Goal: Information Seeking & Learning: Learn about a topic

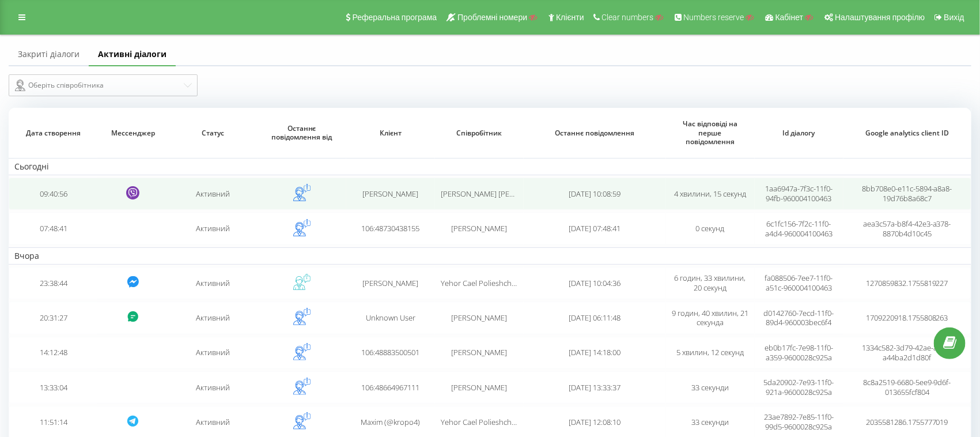
click at [195, 192] on td "Активний" at bounding box center [212, 193] width 89 height 32
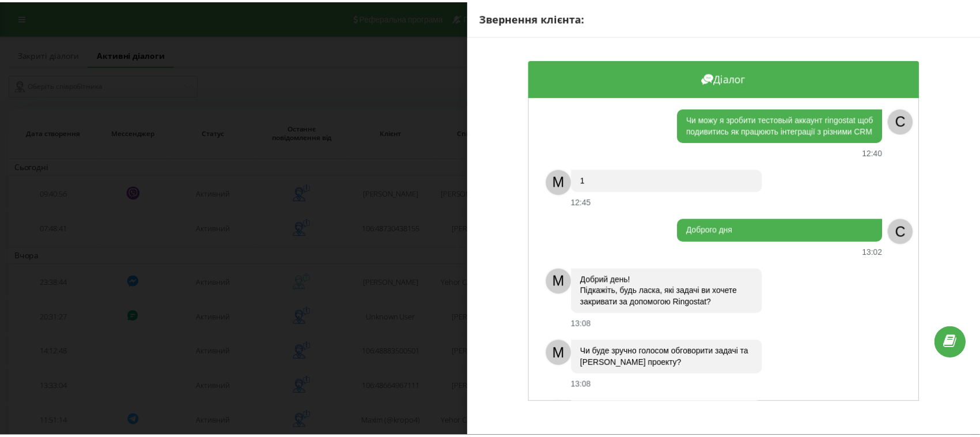
scroll to position [84, 0]
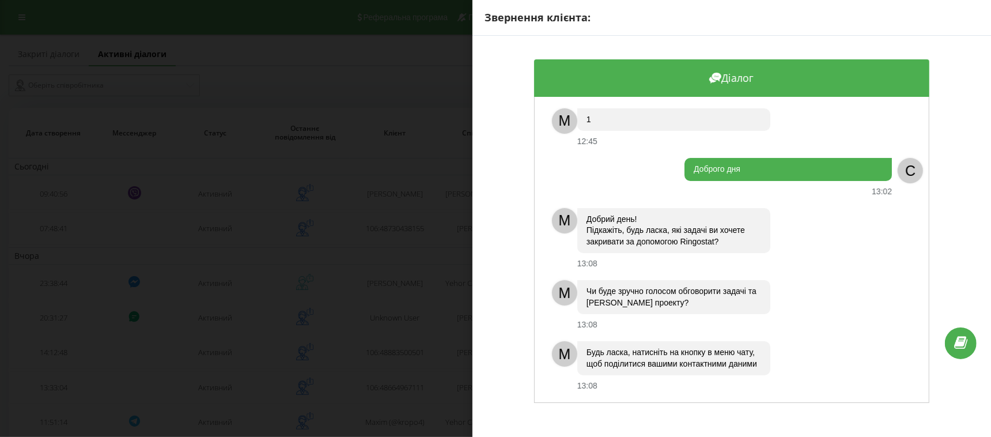
click at [358, 243] on div "Звернення клієнта: Діалог Чи можу я зробити тестовый аккаунт ringostat щоб поди…" at bounding box center [495, 218] width 991 height 437
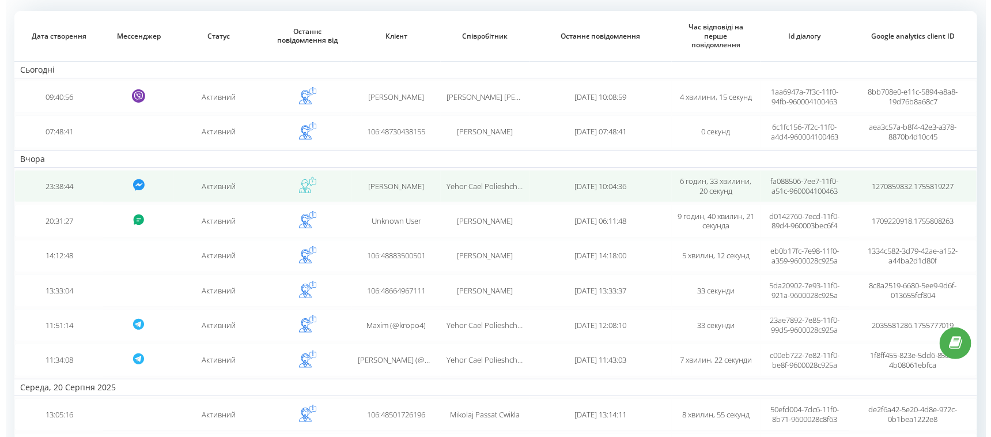
scroll to position [162, 0]
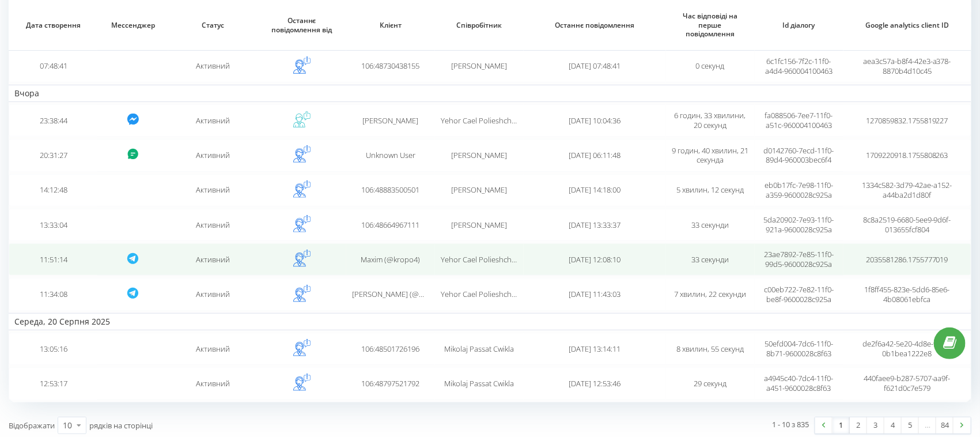
click at [355, 257] on div "Maxim (@kropo4)" at bounding box center [390, 260] width 77 height 10
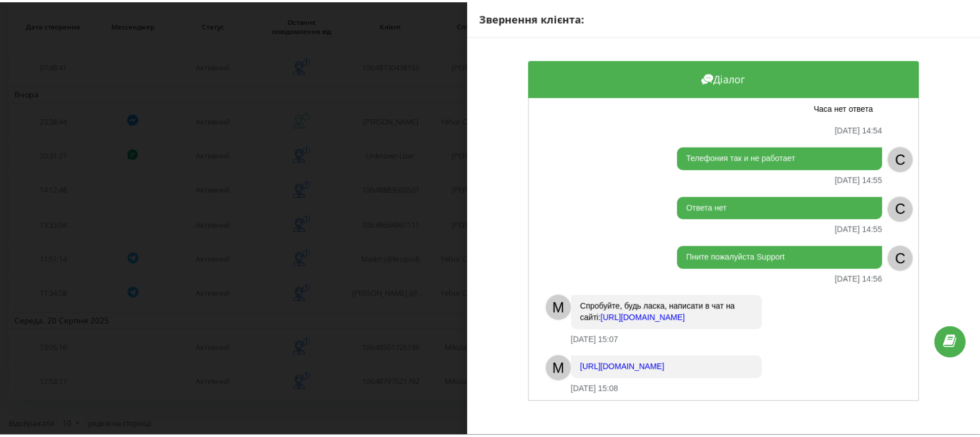
scroll to position [284, 0]
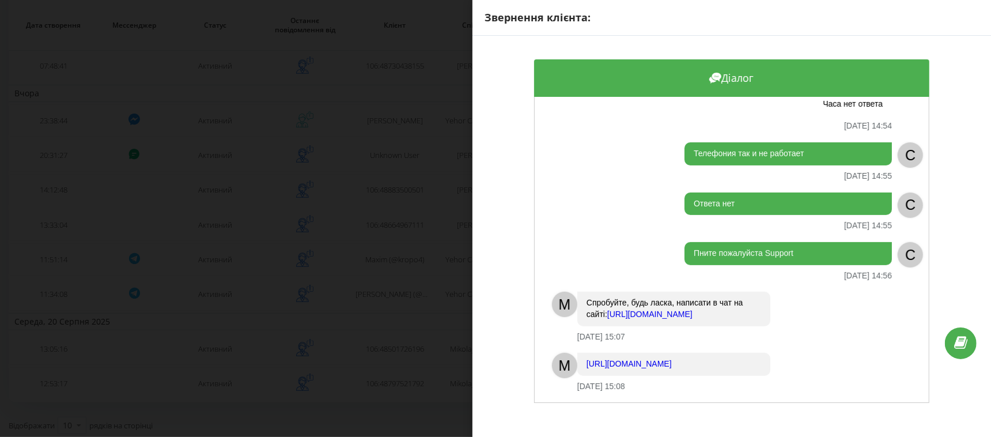
click at [380, 184] on div "Звернення клієнта: Діалог M ВІтаю! Чим я можу вам допомогти? 21.08.2025 14:51 К…" at bounding box center [495, 218] width 991 height 437
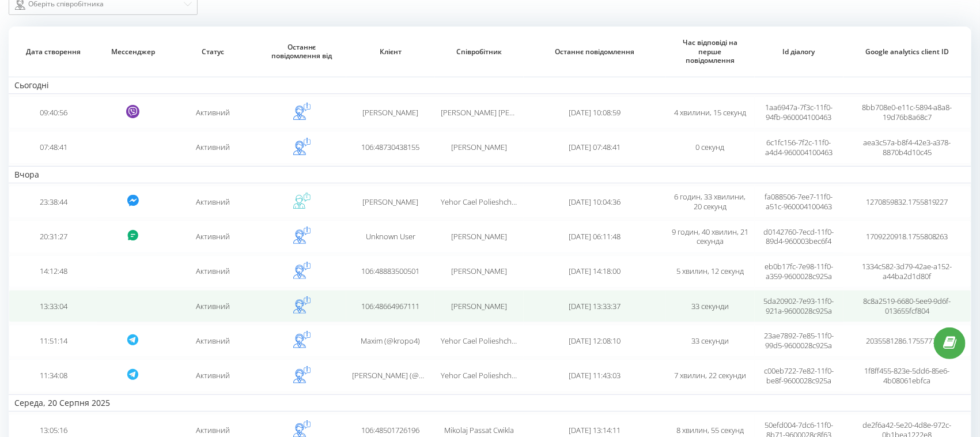
scroll to position [18, 0]
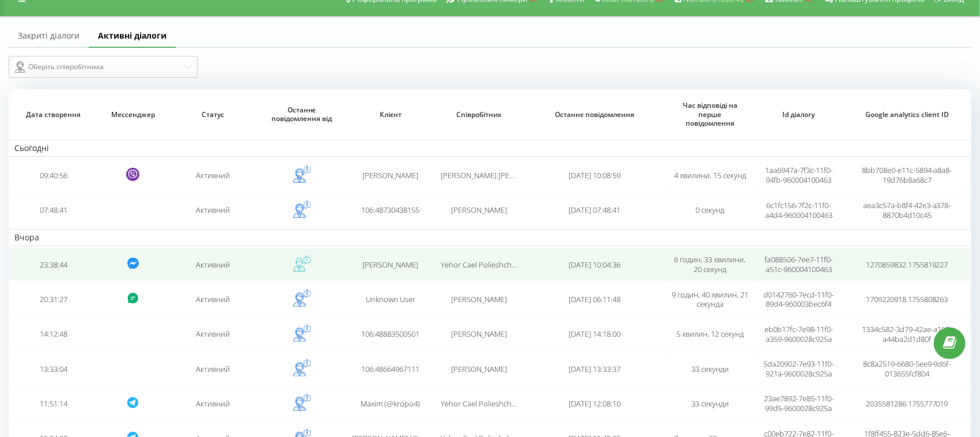
click at [373, 263] on span "Volodymyr Kats" at bounding box center [390, 264] width 56 height 10
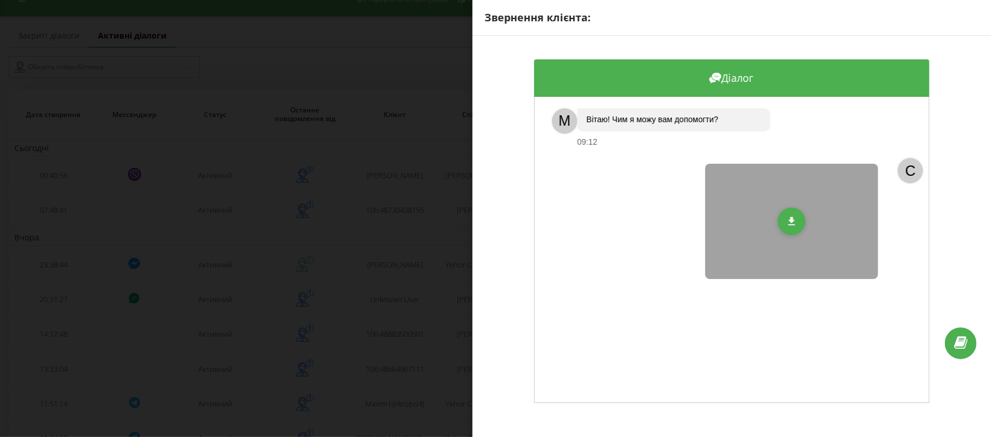
click at [391, 204] on div "Звернення клієнта: Діалог M Вітаю! Чим я можу вам допомогти? 09:12 C" at bounding box center [495, 218] width 991 height 437
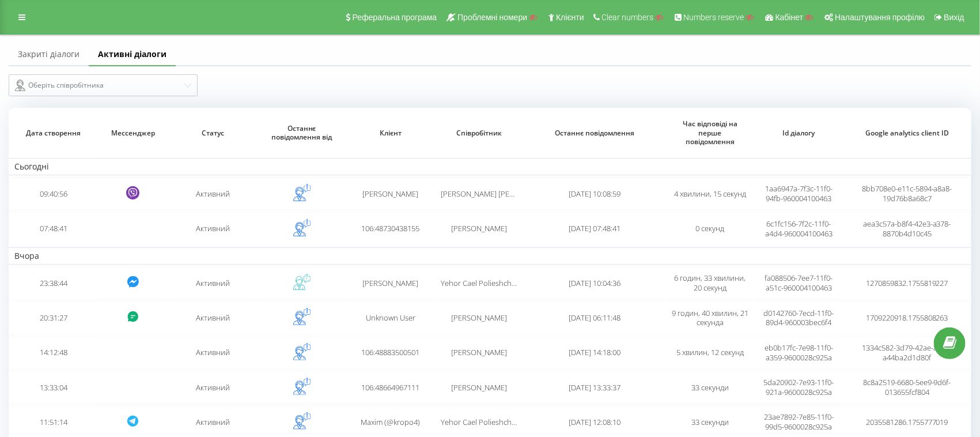
click at [51, 55] on link "Закриті діалоги" at bounding box center [49, 54] width 80 height 23
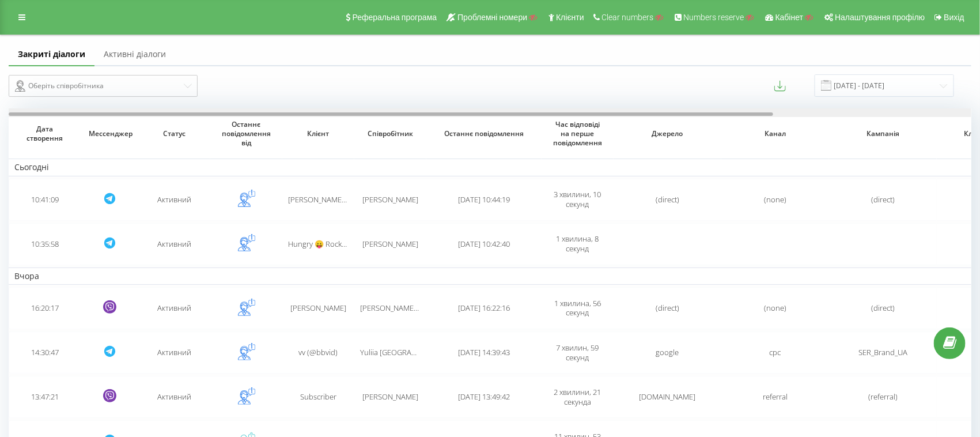
drag, startPoint x: 410, startPoint y: 114, endPoint x: 391, endPoint y: 107, distance: 20.2
click at [391, 107] on div "Закриті діалоги Активні діалоги Оберіть співробітника 22.07.2025 - 22.08.2025 Д…" at bounding box center [490, 362] width 963 height 639
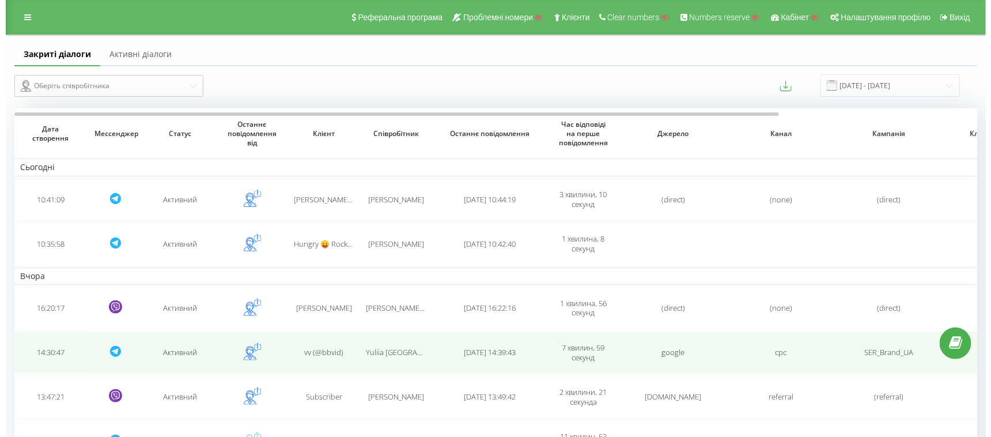
scroll to position [143, 0]
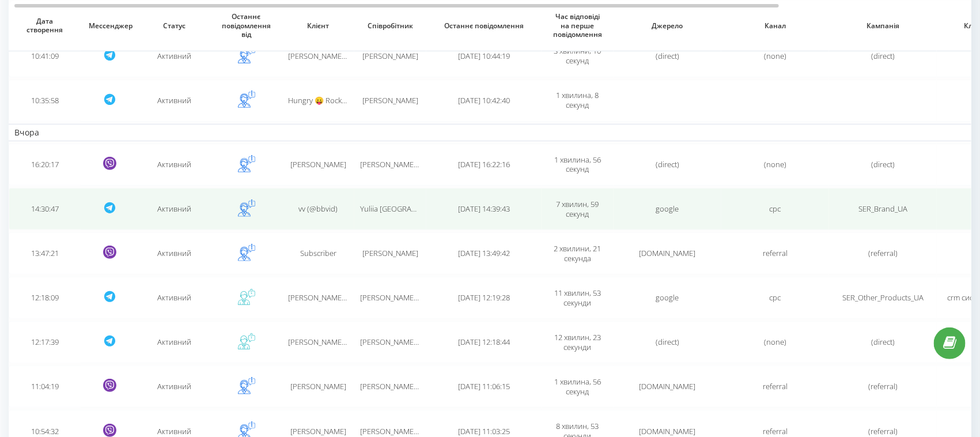
click at [327, 207] on span "vv (@bbvid)" at bounding box center [318, 208] width 39 height 10
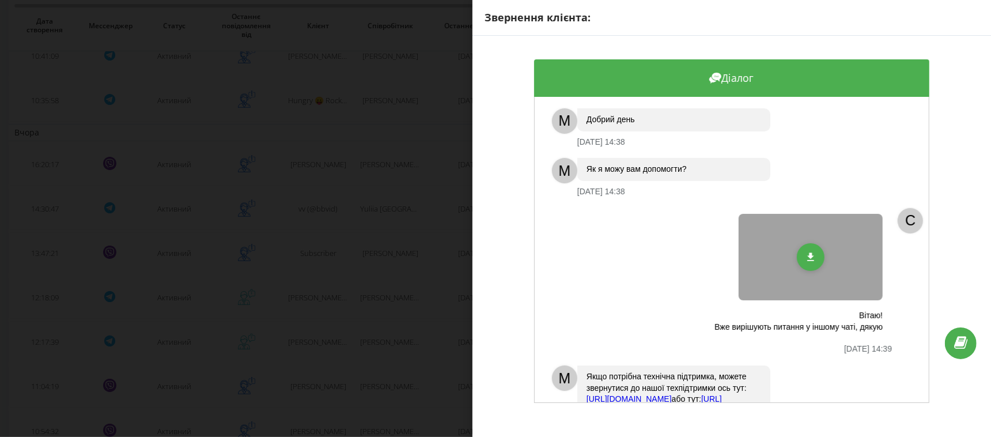
click at [449, 184] on div "Звернення клієнта: Діалог M Добрий день 21.08.2025 14:38 M Як я можу вам допомо…" at bounding box center [495, 218] width 991 height 437
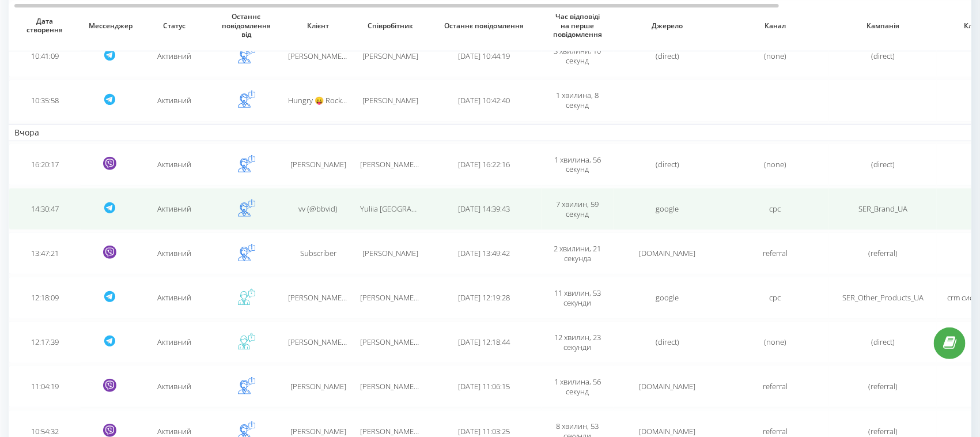
click at [337, 205] on div "vv (@bbvid)" at bounding box center [318, 209] width 60 height 10
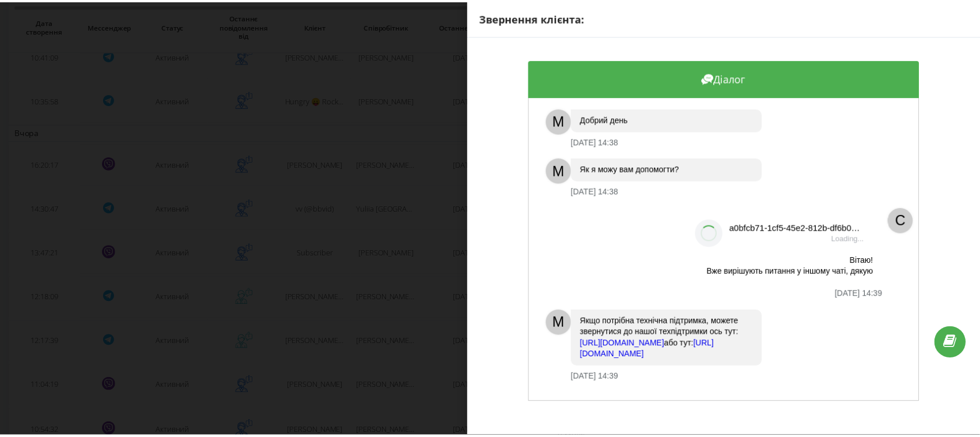
scroll to position [3, 0]
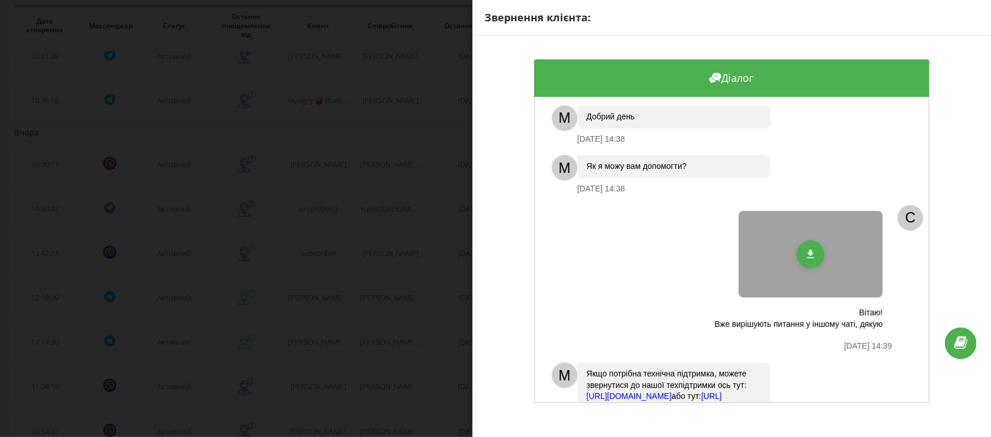
click at [415, 194] on div "Звернення клієнта: Діалог M Добрий день 21.08.2025 14:38 M Як я можу вам допомо…" at bounding box center [495, 218] width 991 height 437
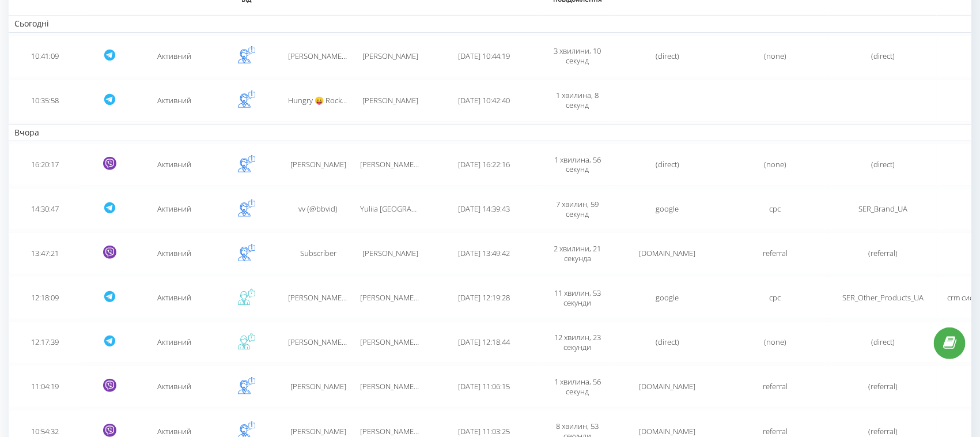
scroll to position [0, 0]
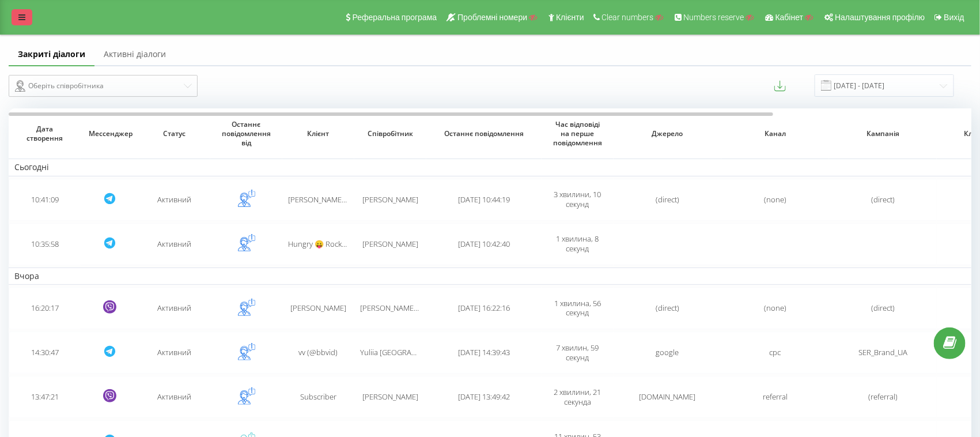
click at [25, 17] on link at bounding box center [22, 17] width 21 height 16
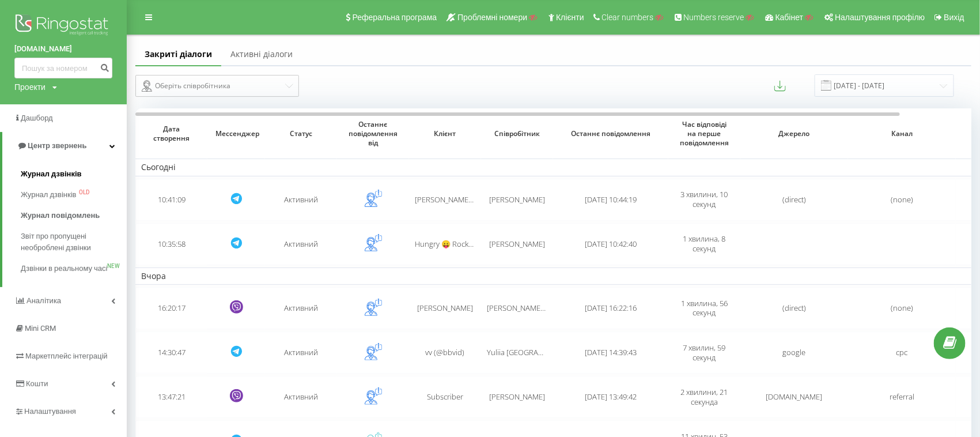
click at [34, 178] on span "Журнал дзвінків" at bounding box center [51, 174] width 61 height 12
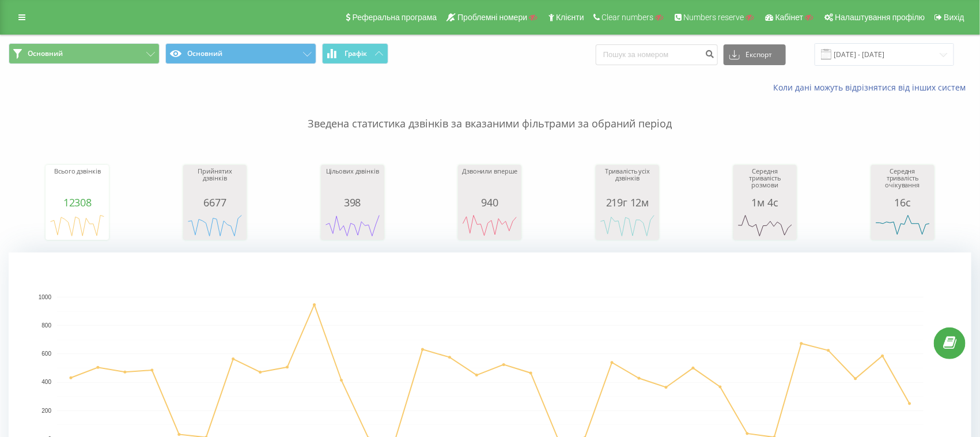
click at [27, 18] on link at bounding box center [22, 17] width 21 height 16
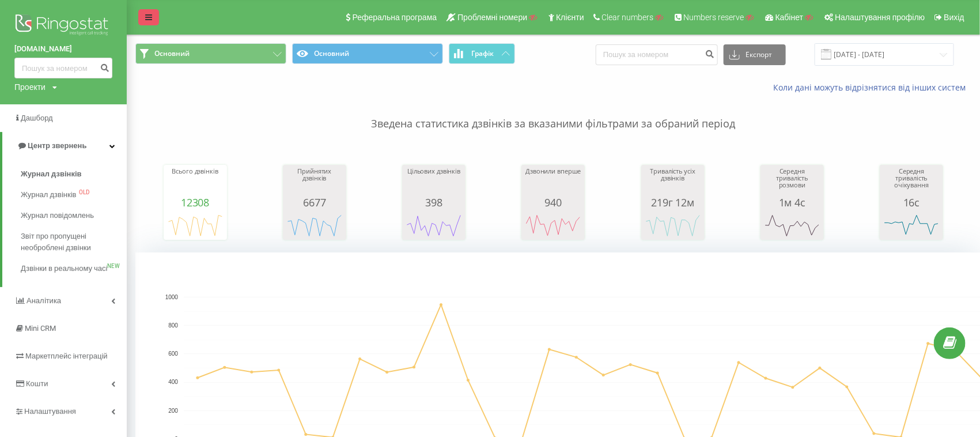
click at [145, 20] on icon at bounding box center [148, 17] width 7 height 8
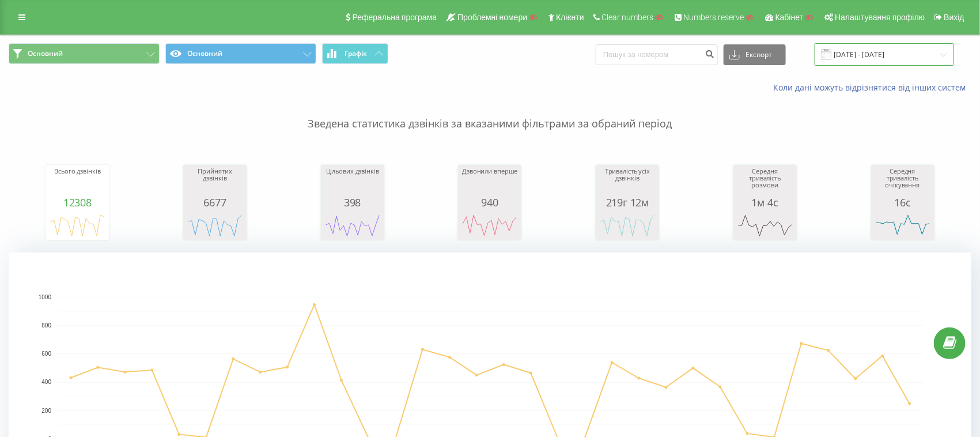
click at [894, 65] on input "[DATE] - [DATE]" at bounding box center [884, 54] width 139 height 22
click at [538, 75] on div "Коли дані можуть відрізнятися вiд інших систем" at bounding box center [490, 88] width 979 height 28
click at [213, 58] on button "Основний" at bounding box center [240, 53] width 151 height 21
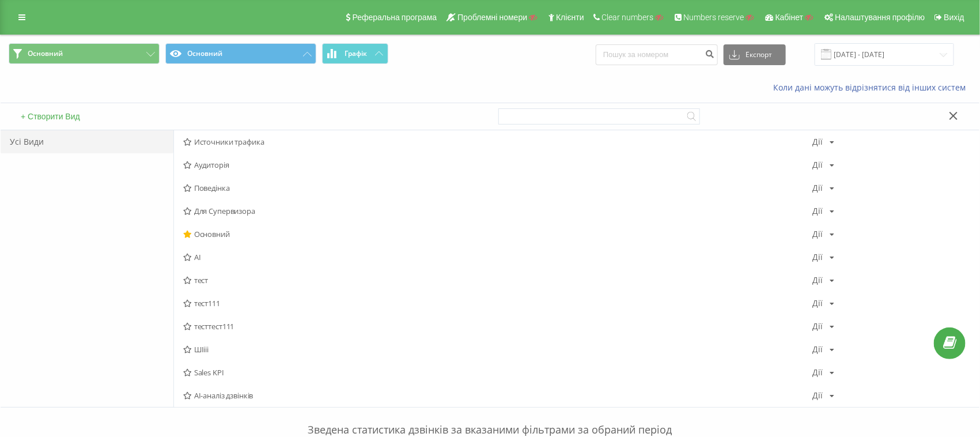
click at [52, 117] on button "+ Створити Вид" at bounding box center [50, 116] width 66 height 10
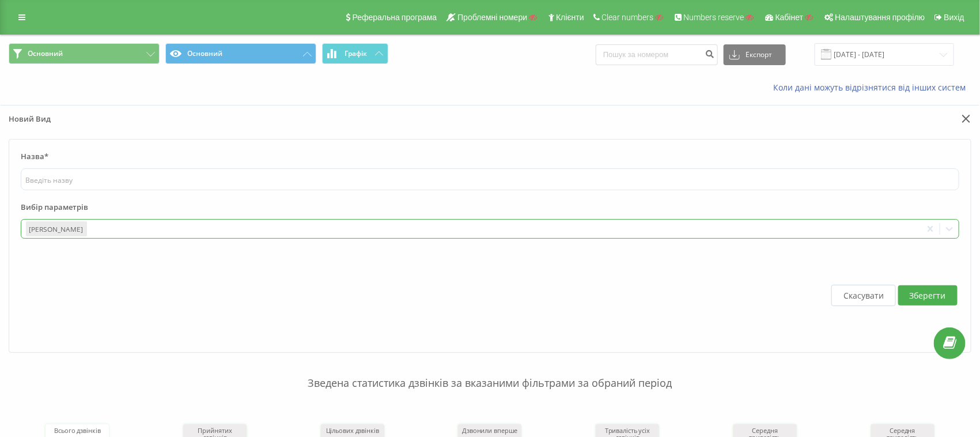
click at [166, 224] on div at bounding box center [503, 228] width 829 height 13
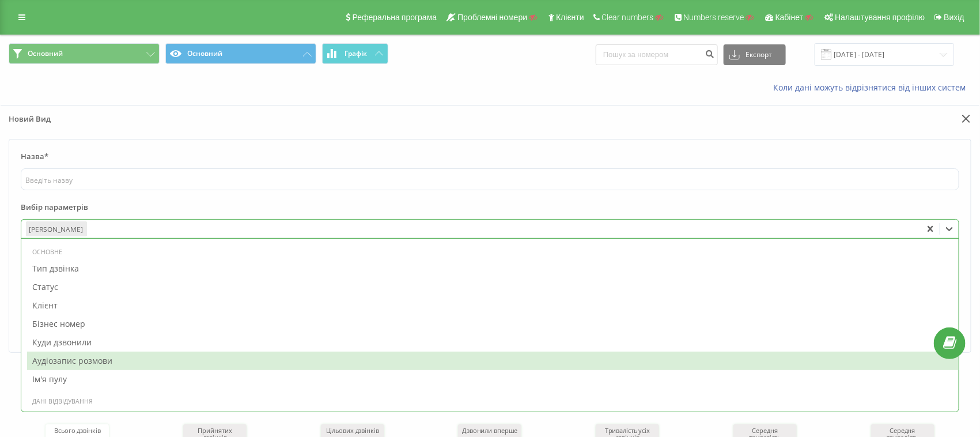
scroll to position [504, 0]
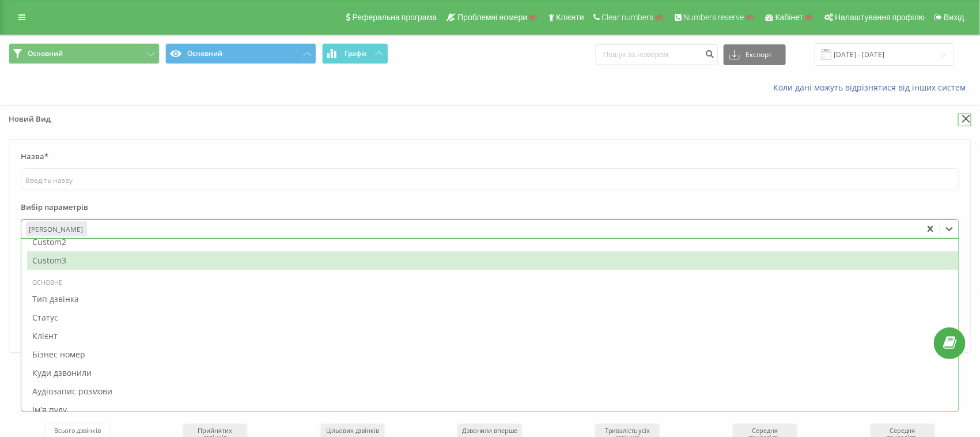
click at [963, 116] on icon at bounding box center [966, 119] width 9 height 8
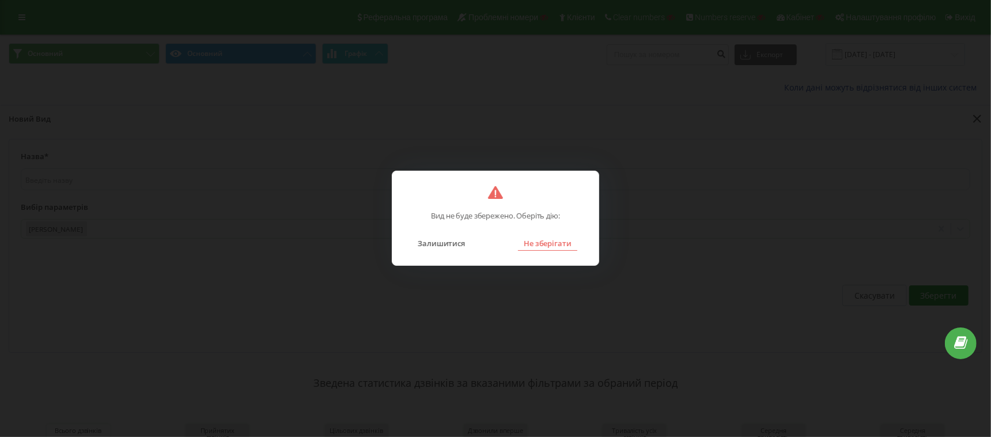
click at [556, 245] on button "Не зберігати" at bounding box center [547, 243] width 59 height 15
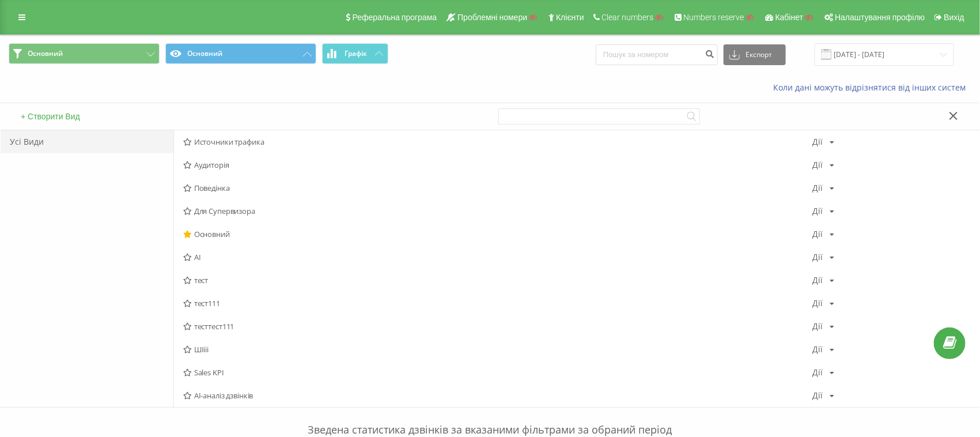
click at [948, 122] on button at bounding box center [953, 117] width 17 height 12
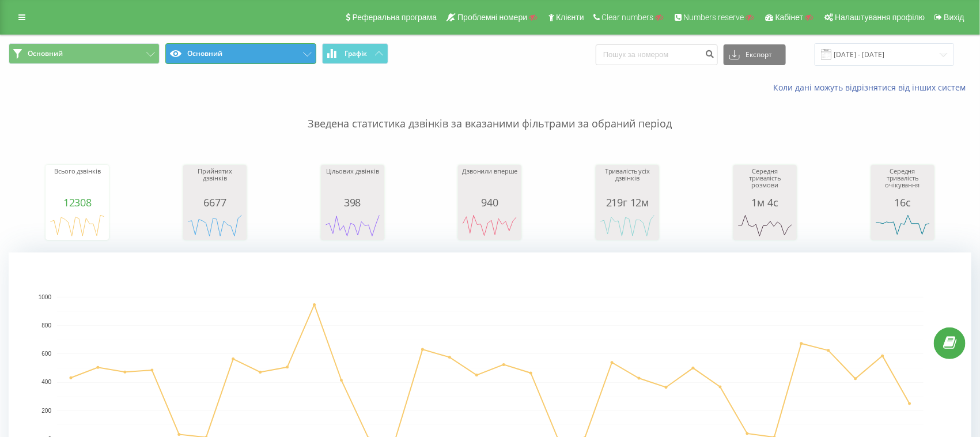
click at [217, 51] on button "Основний" at bounding box center [240, 53] width 151 height 21
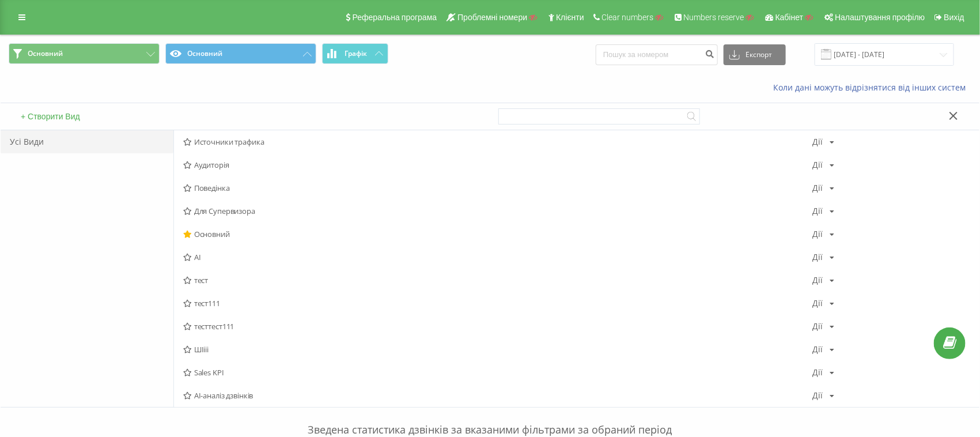
click at [47, 108] on div "+ Створити Вид" at bounding box center [246, 116] width 490 height 27
click at [47, 117] on button "+ Створити Вид" at bounding box center [50, 116] width 66 height 10
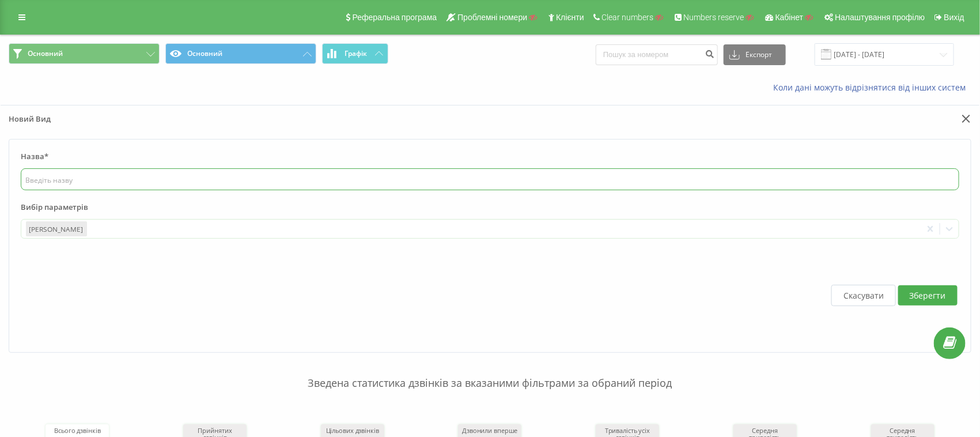
drag, startPoint x: 74, startPoint y: 181, endPoint x: 75, endPoint y: 175, distance: 5.9
click at [74, 180] on input "text" at bounding box center [490, 179] width 939 height 22
type input "прмриотьбю."
click at [94, 220] on div "[PERSON_NAME]" at bounding box center [471, 229] width 900 height 18
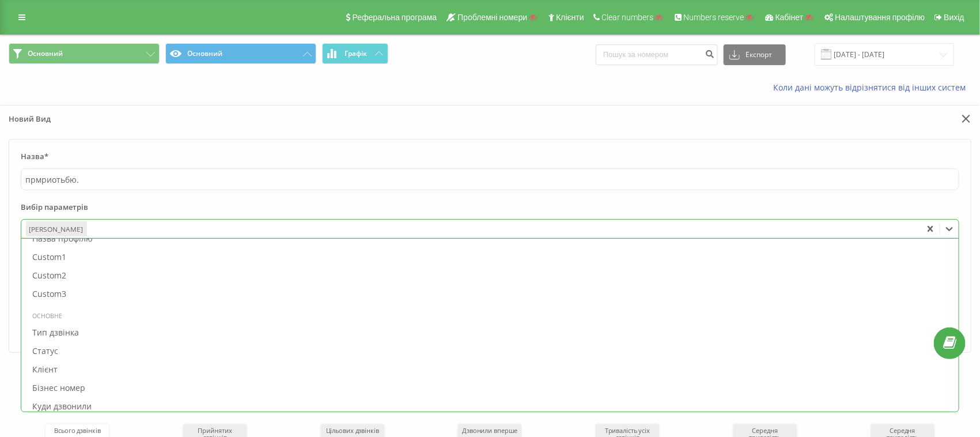
scroll to position [504, 0]
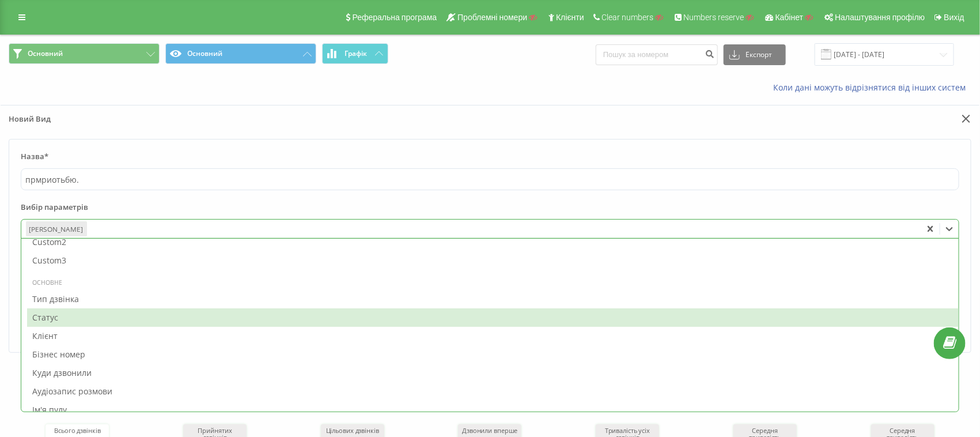
click at [49, 308] on div "Статус" at bounding box center [493, 317] width 932 height 18
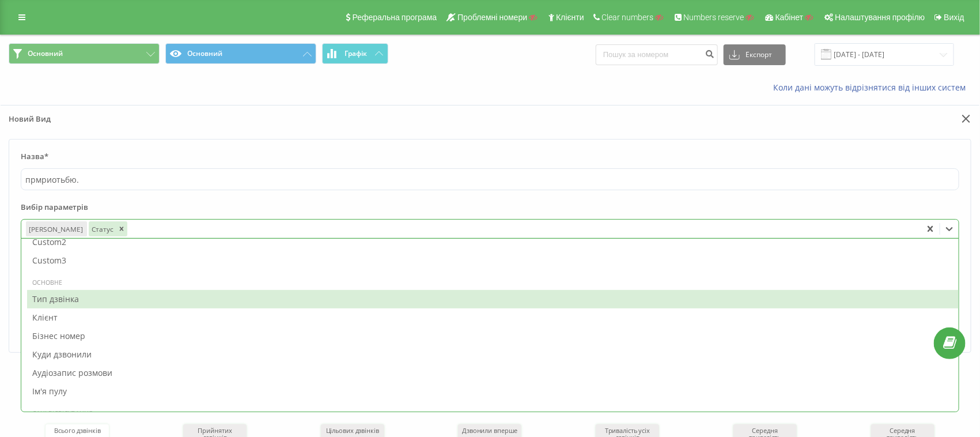
click at [51, 299] on div "Тип дзвінка" at bounding box center [493, 299] width 932 height 18
click at [50, 301] on div "Клієнт" at bounding box center [493, 299] width 932 height 18
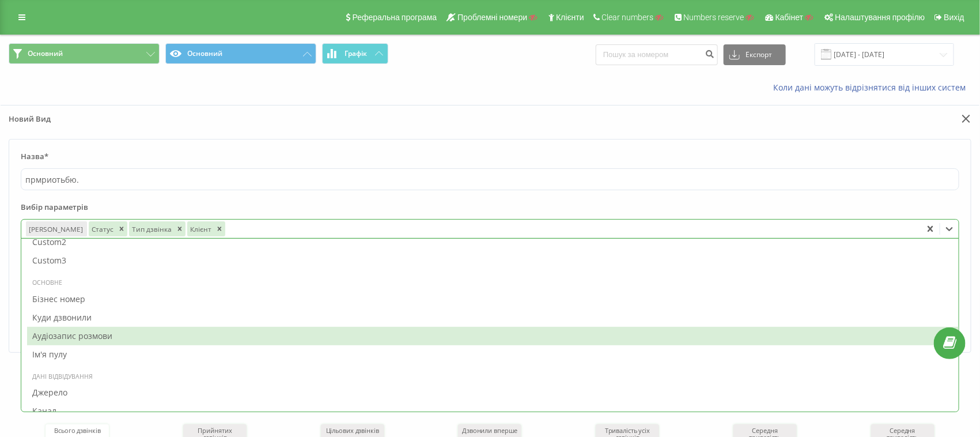
click at [60, 332] on div "Аудіозапис розмови" at bounding box center [493, 336] width 932 height 18
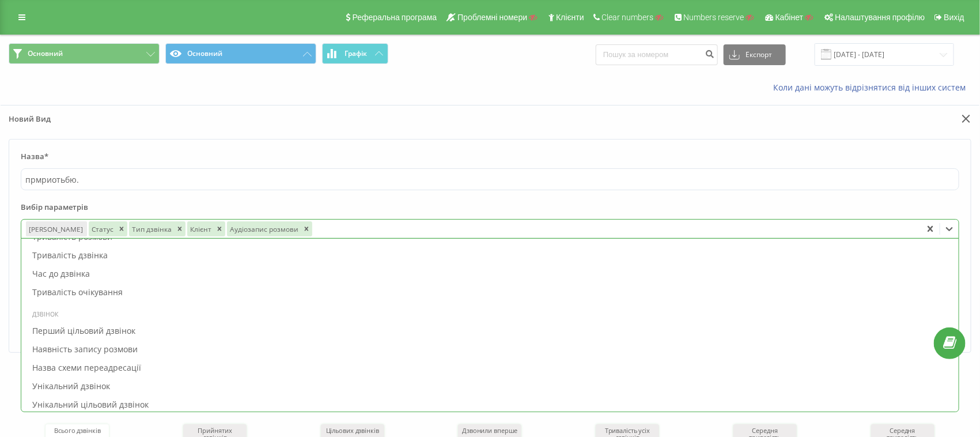
scroll to position [864, 0]
click at [61, 312] on div "Дзвінок" at bounding box center [493, 314] width 932 height 12
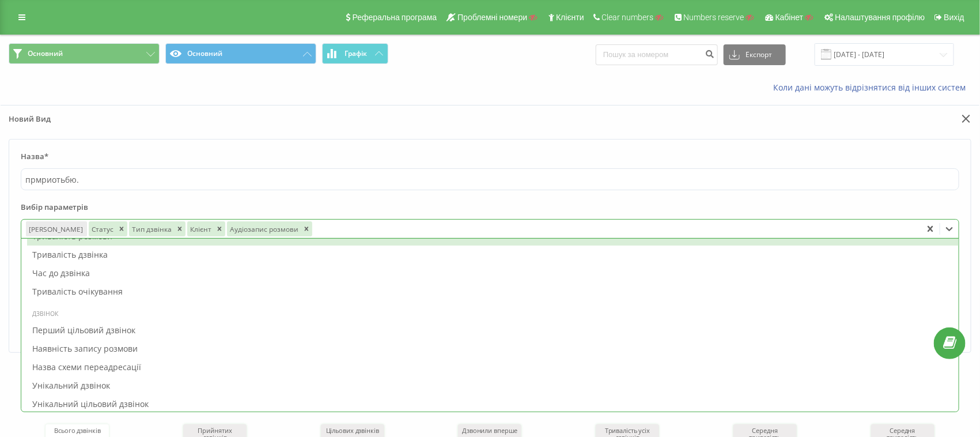
click at [54, 233] on div "[PERSON_NAME]" at bounding box center [56, 228] width 61 height 15
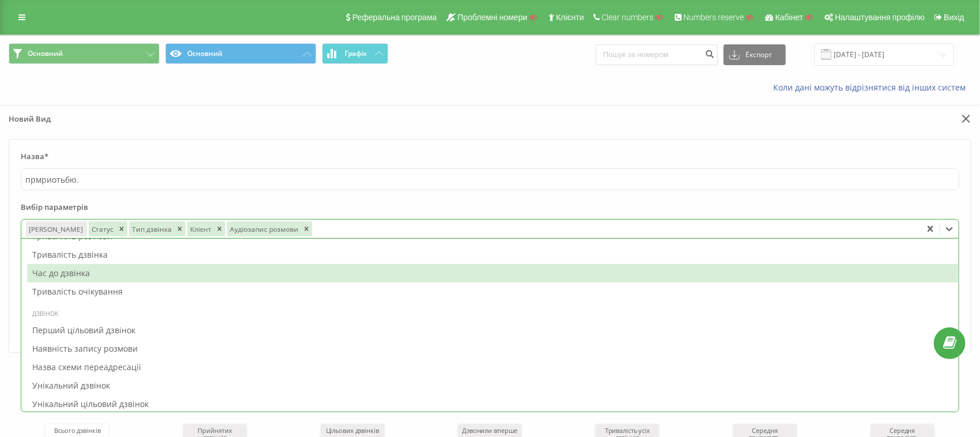
click at [54, 264] on div "Час до дзвінка" at bounding box center [493, 273] width 932 height 18
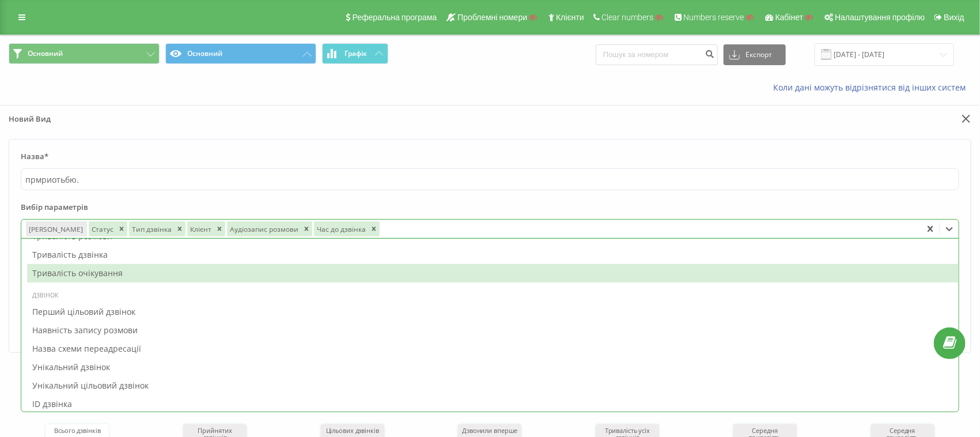
click at [59, 321] on div "Наявність запису розмови" at bounding box center [493, 330] width 932 height 18
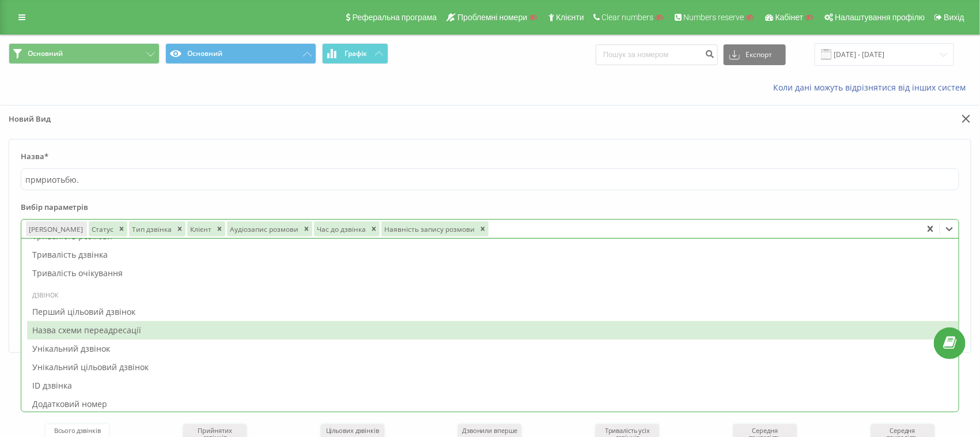
click at [56, 347] on div "Унікальний дзвінок" at bounding box center [493, 348] width 932 height 18
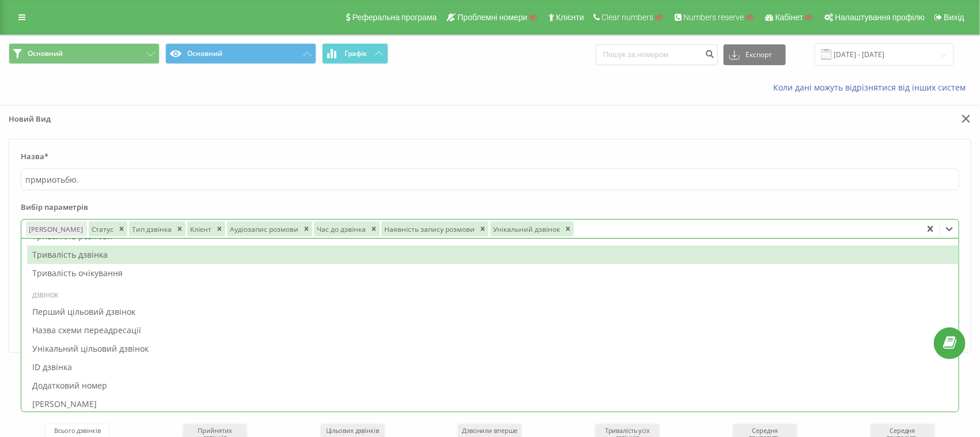
click at [218, 137] on div "Новий Вид" at bounding box center [490, 122] width 979 height 34
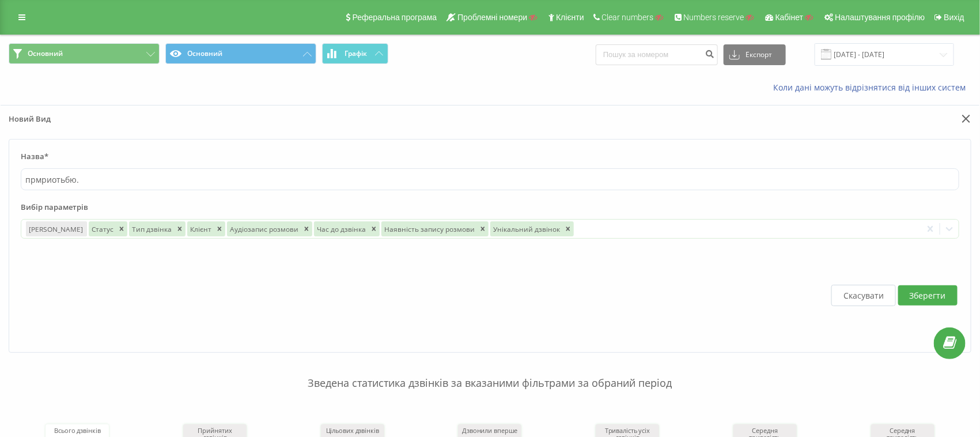
click at [879, 300] on button "Скасувати" at bounding box center [863, 295] width 65 height 21
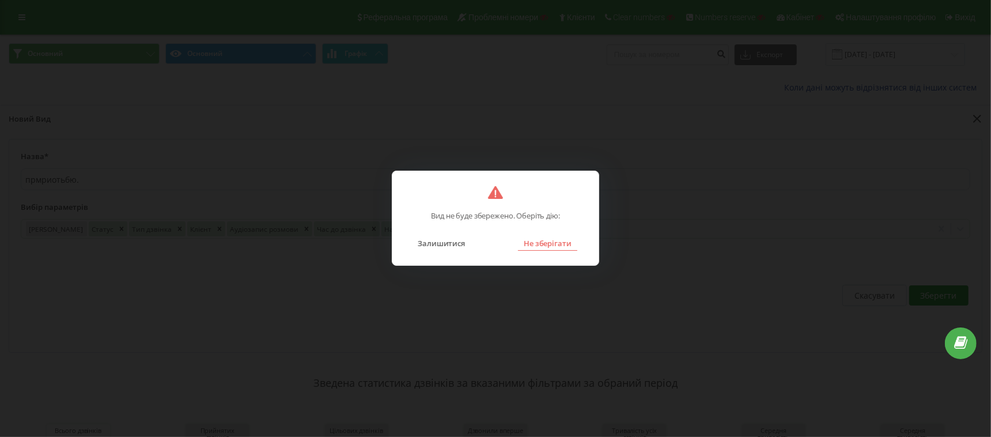
click at [554, 241] on button "Не зберігати" at bounding box center [547, 243] width 59 height 15
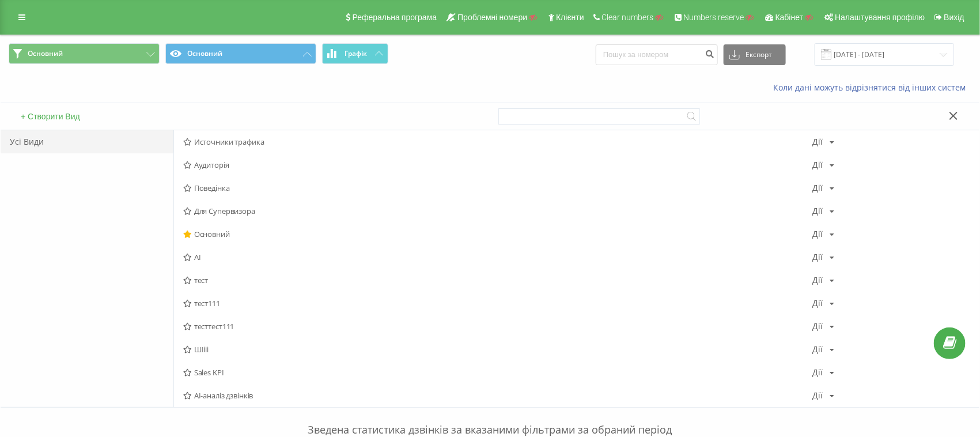
click at [954, 113] on icon at bounding box center [954, 116] width 9 height 8
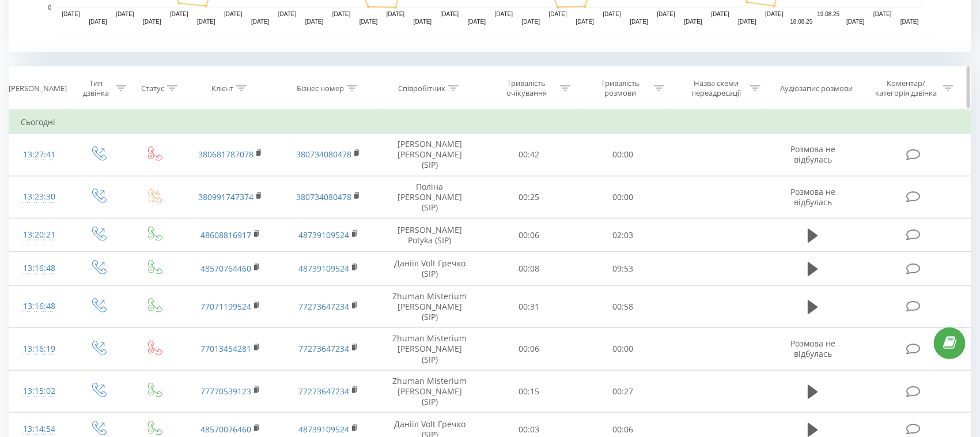
scroll to position [432, 0]
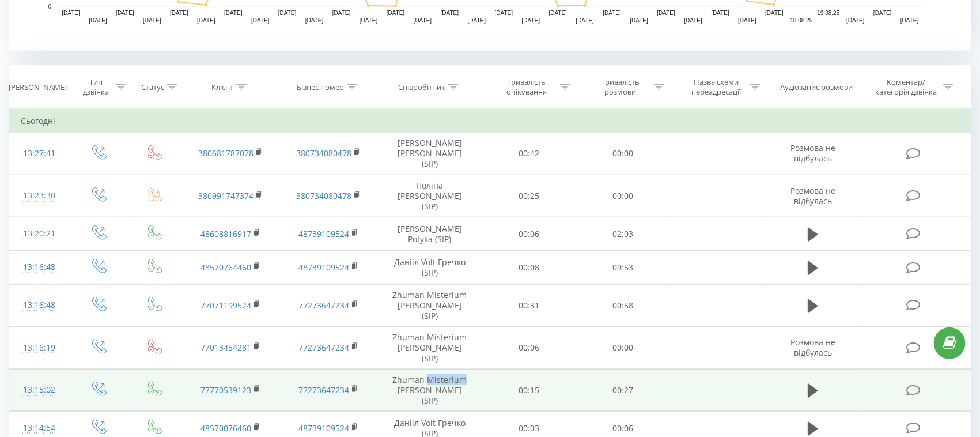
drag, startPoint x: 428, startPoint y: 345, endPoint x: 478, endPoint y: 344, distance: 49.6
click at [478, 369] on td "Zhuman Misterium [PERSON_NAME] (SIP)" at bounding box center [429, 390] width 105 height 43
copy td "Misterium"
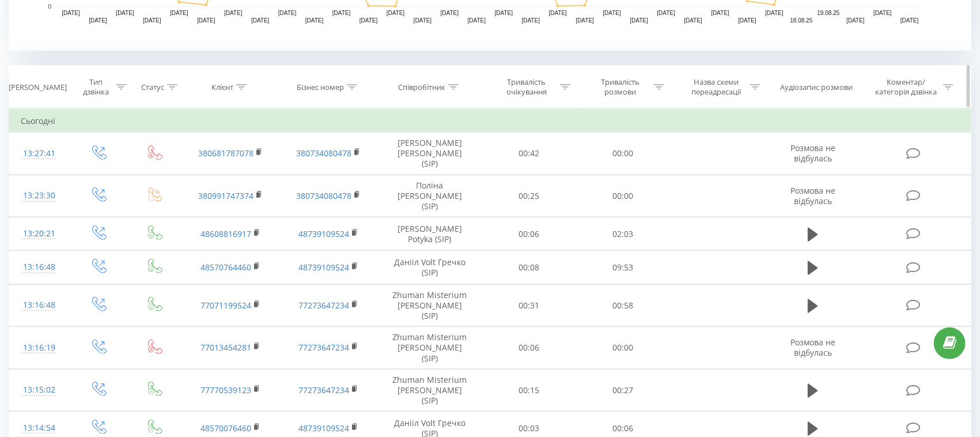
click at [457, 89] on div at bounding box center [453, 87] width 10 height 10
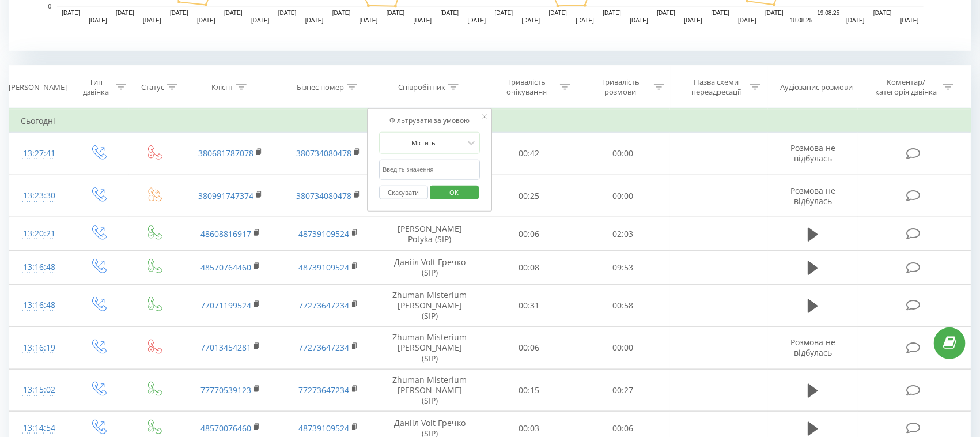
click at [422, 168] on input "text" at bounding box center [429, 170] width 101 height 20
paste input "Misterium"
type input "Misterium"
click at [455, 188] on span "OK" at bounding box center [454, 192] width 32 height 18
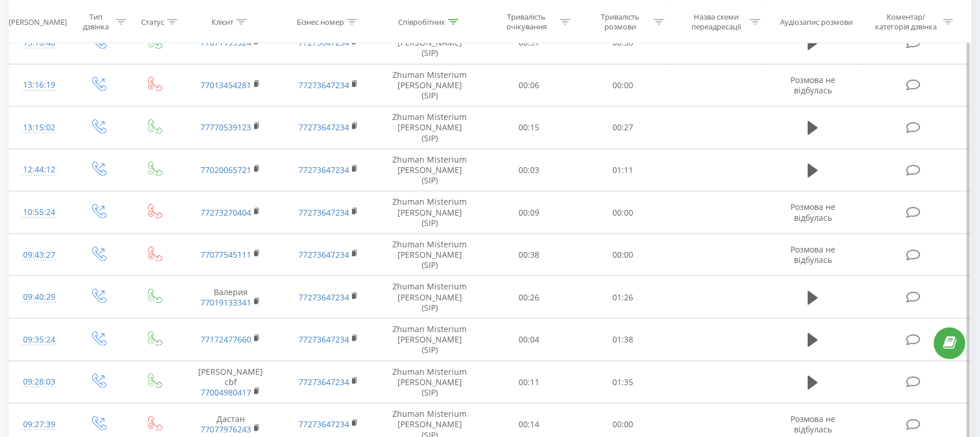
scroll to position [648, 0]
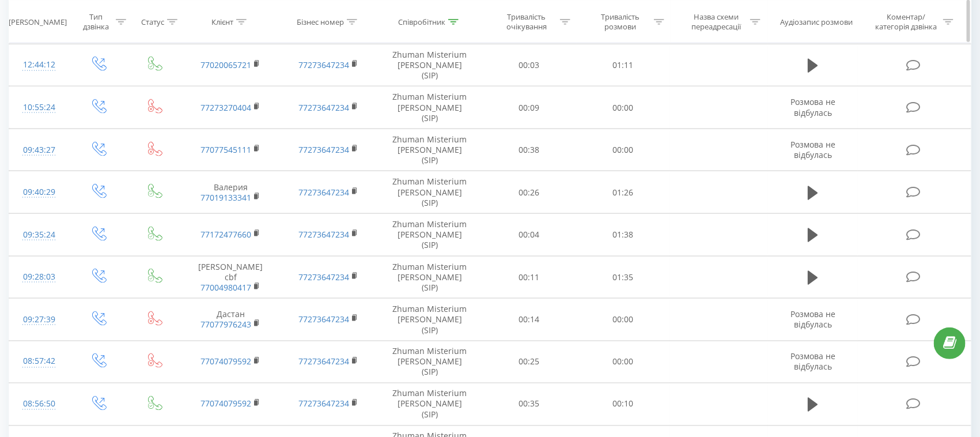
click at [118, 23] on icon at bounding box center [121, 21] width 10 height 6
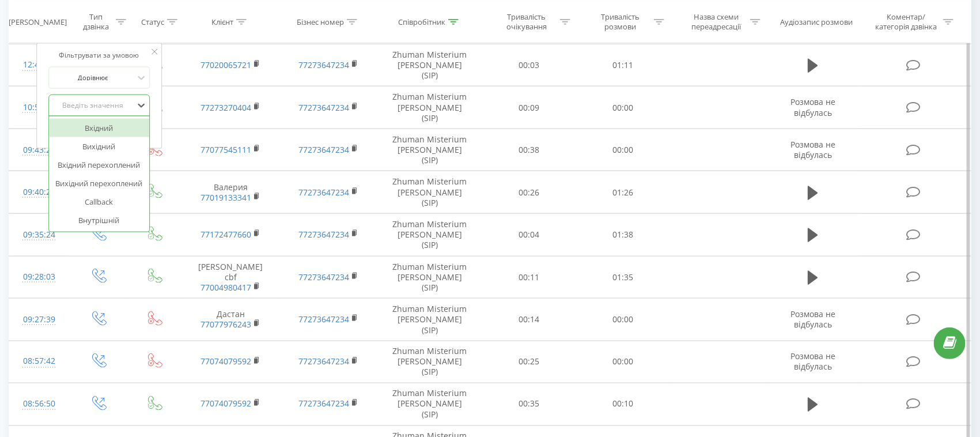
click at [115, 105] on div "Введіть значення" at bounding box center [93, 105] width 82 height 9
click at [104, 143] on div "Вихідний" at bounding box center [99, 146] width 100 height 18
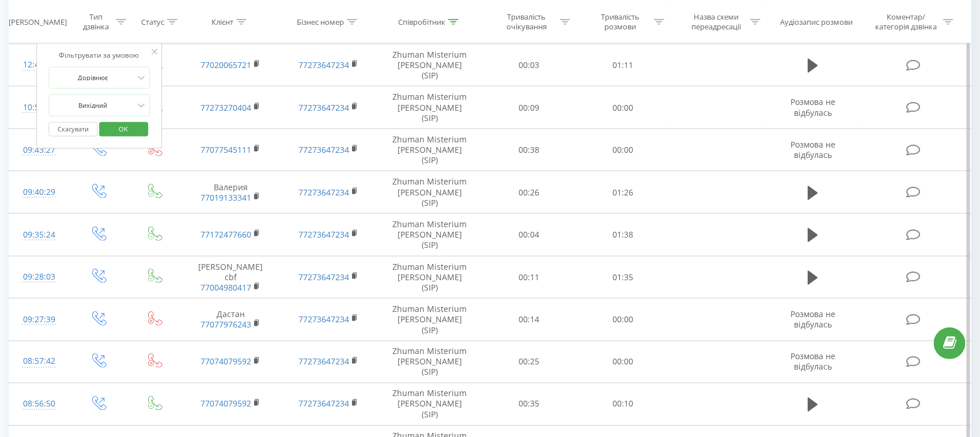
click at [124, 130] on span "OK" at bounding box center [124, 129] width 32 height 18
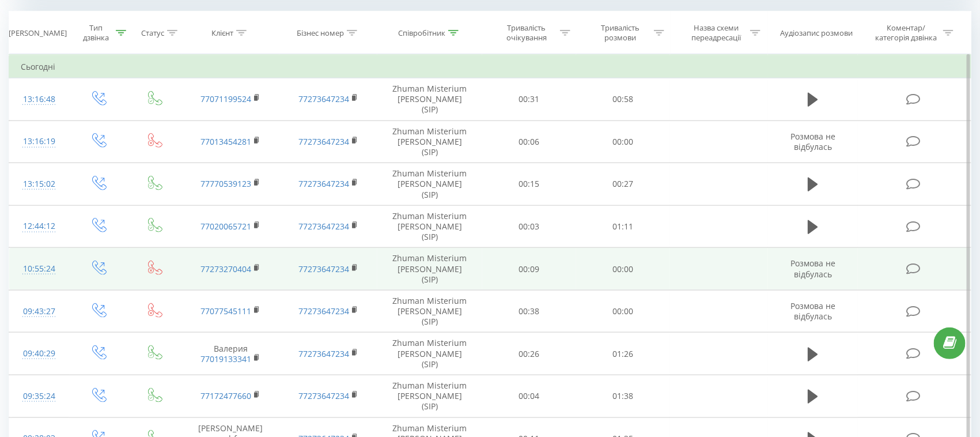
scroll to position [647, 0]
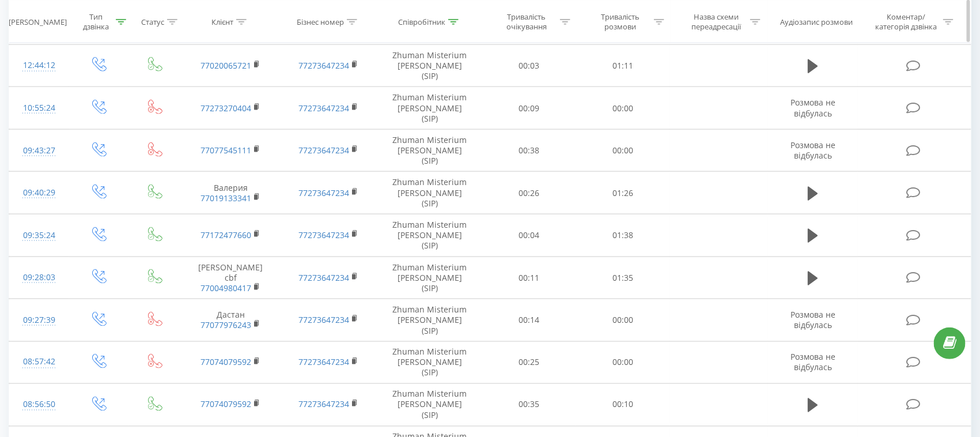
click at [173, 20] on icon at bounding box center [172, 21] width 10 height 6
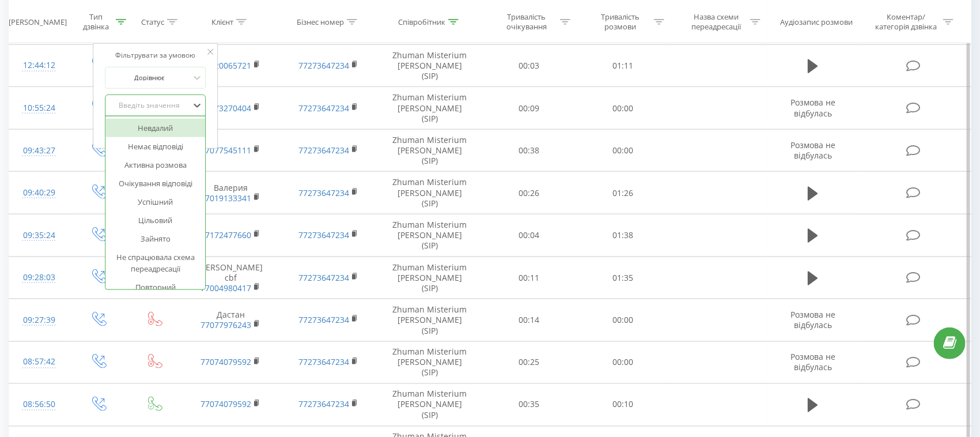
click at [153, 105] on div "Введіть значення" at bounding box center [149, 105] width 82 height 9
click at [167, 199] on div "Успішний" at bounding box center [155, 201] width 100 height 18
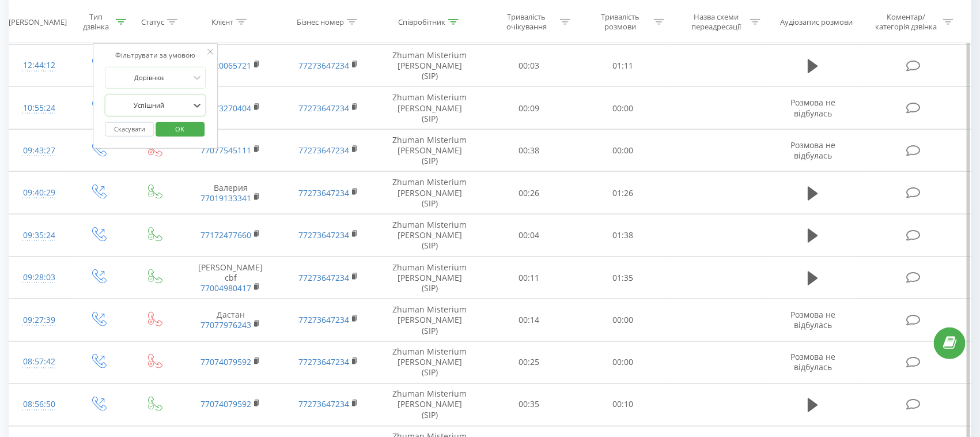
click at [177, 123] on span "OK" at bounding box center [180, 129] width 32 height 18
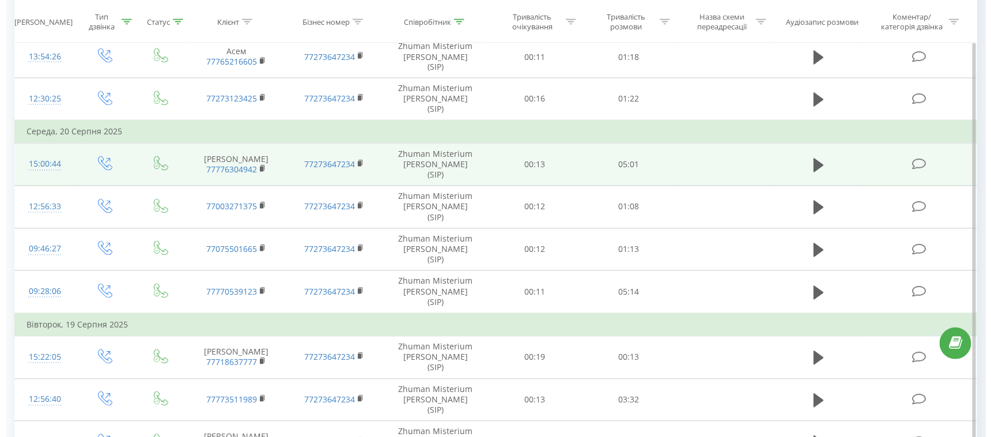
scroll to position [936, 0]
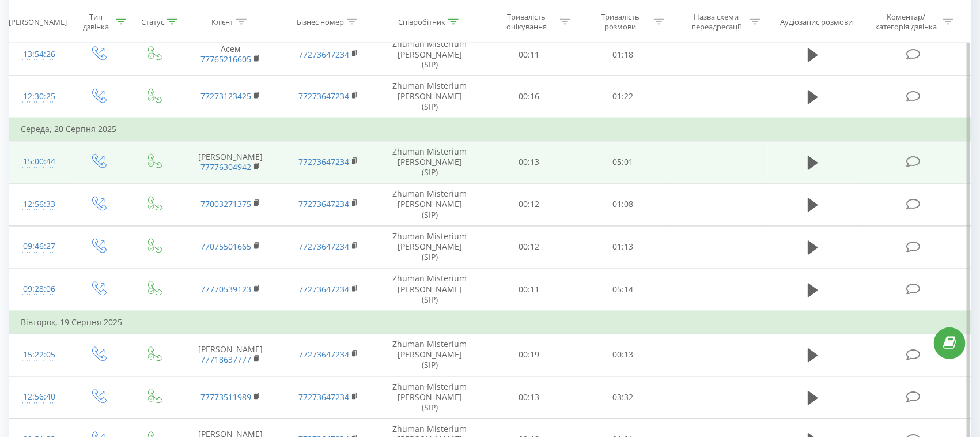
click at [43, 151] on div "15:00:44" at bounding box center [39, 162] width 37 height 22
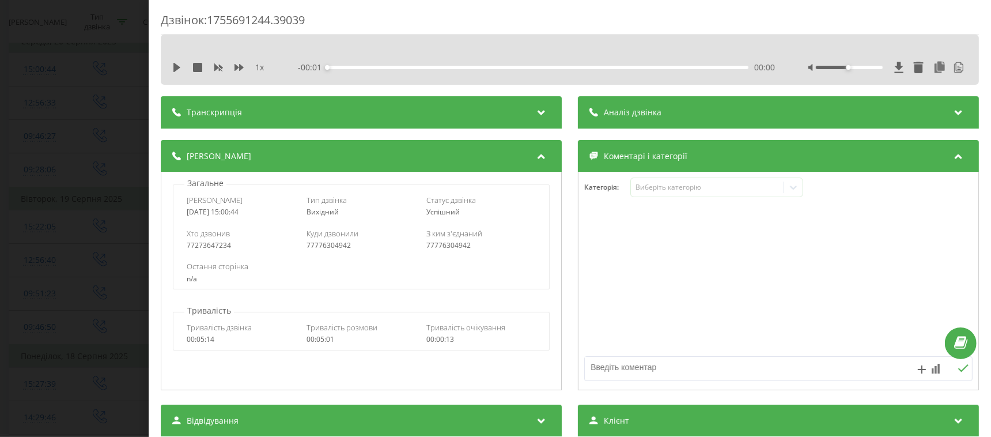
click at [242, 105] on div "Транскрипція" at bounding box center [361, 112] width 401 height 32
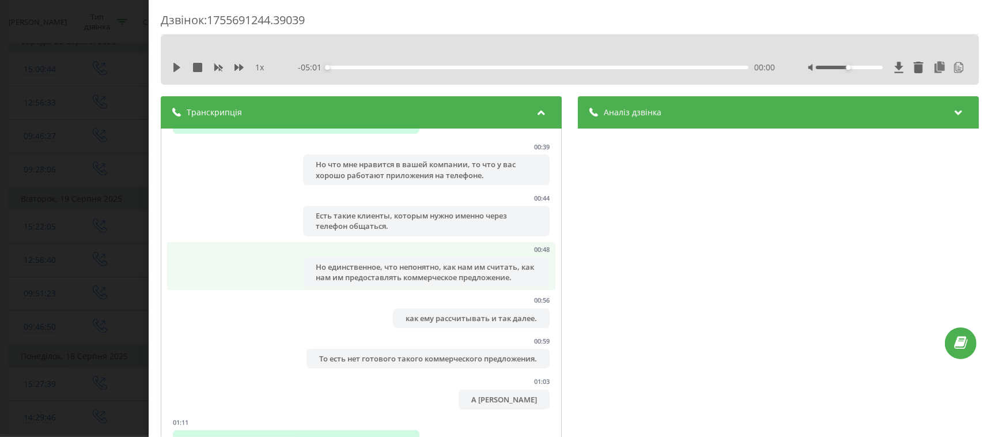
scroll to position [648, 0]
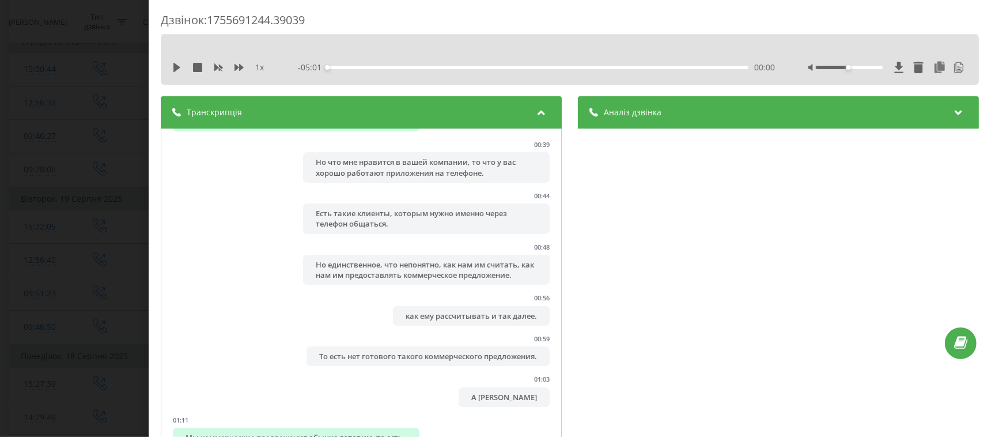
click at [617, 112] on span "Аналіз дзвінка" at bounding box center [633, 113] width 58 height 12
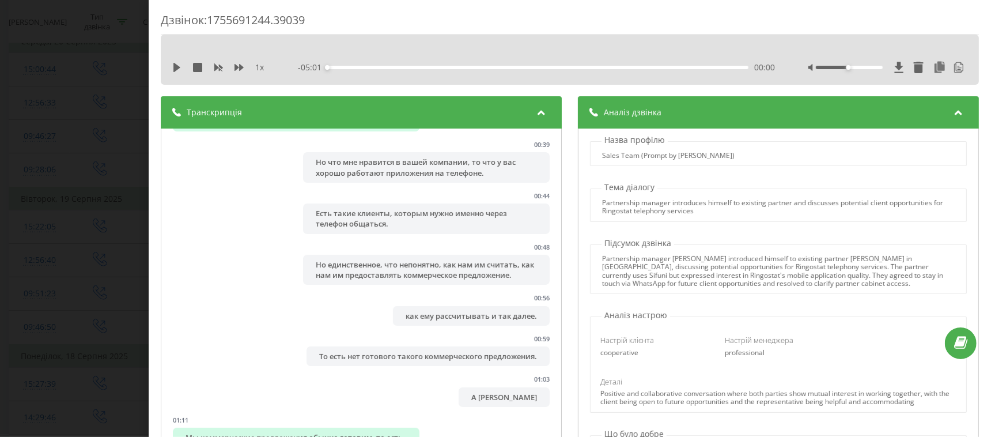
click at [463, 107] on div "Транскрипція" at bounding box center [361, 112] width 401 height 32
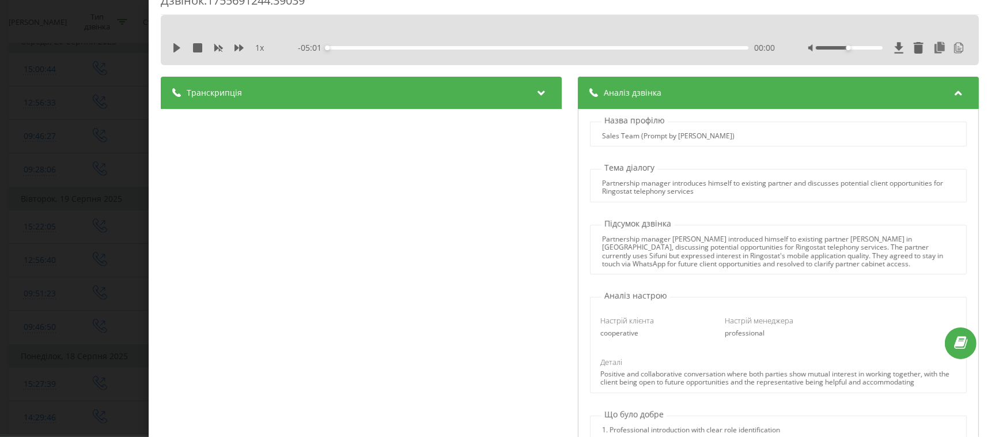
scroll to position [0, 0]
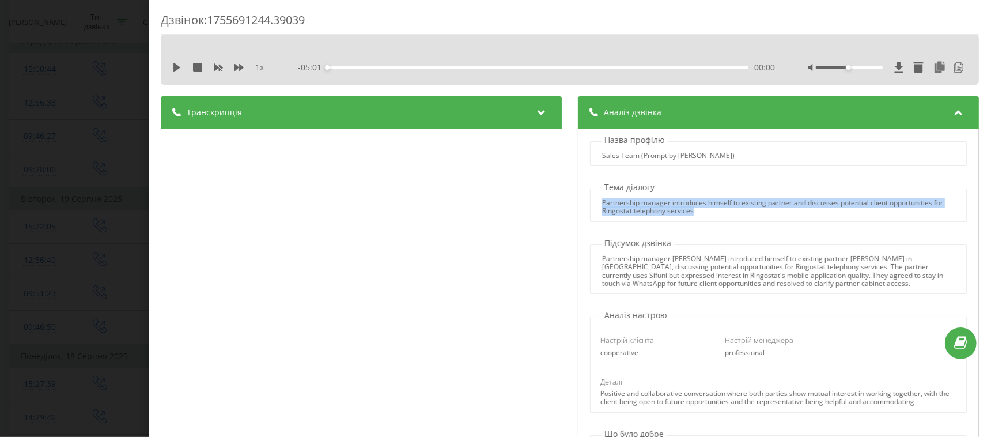
drag, startPoint x: 709, startPoint y: 213, endPoint x: 587, endPoint y: 204, distance: 122.4
click at [591, 204] on div "Partnership manager introduces himself to existing partner and discusses potent…" at bounding box center [779, 207] width 376 height 17
click at [580, 183] on div at bounding box center [580, 183] width 0 height 0
click at [595, 257] on div "Partnership manager [PERSON_NAME] introduced himself to existing partner [PERSO…" at bounding box center [779, 271] width 376 height 33
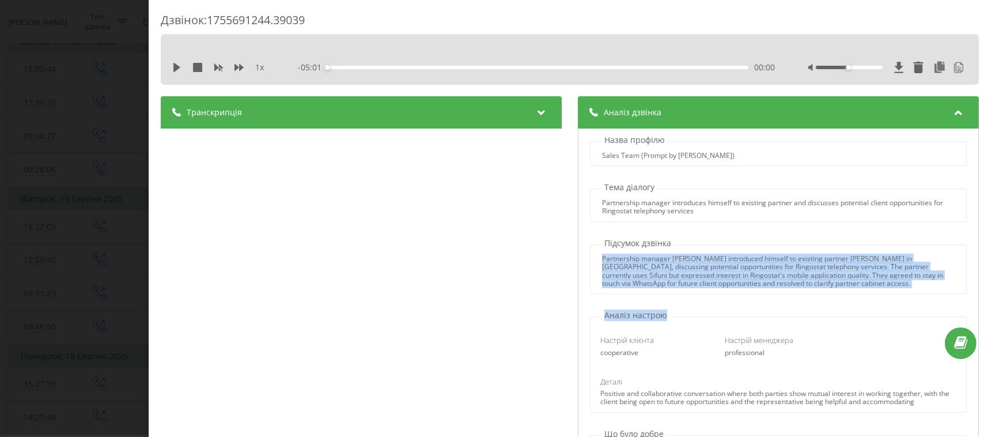
drag, startPoint x: 595, startPoint y: 257, endPoint x: 826, endPoint y: 295, distance: 234.1
click at [826, 295] on div "Назва профілю Sales Team (Prompt by Skyline) Тема діалогу Partnership manager i…" at bounding box center [778, 328] width 401 height 401
click at [826, 290] on div "Partnership manager [PERSON_NAME] introduced himself to existing partner [PERSO…" at bounding box center [778, 269] width 377 height 50
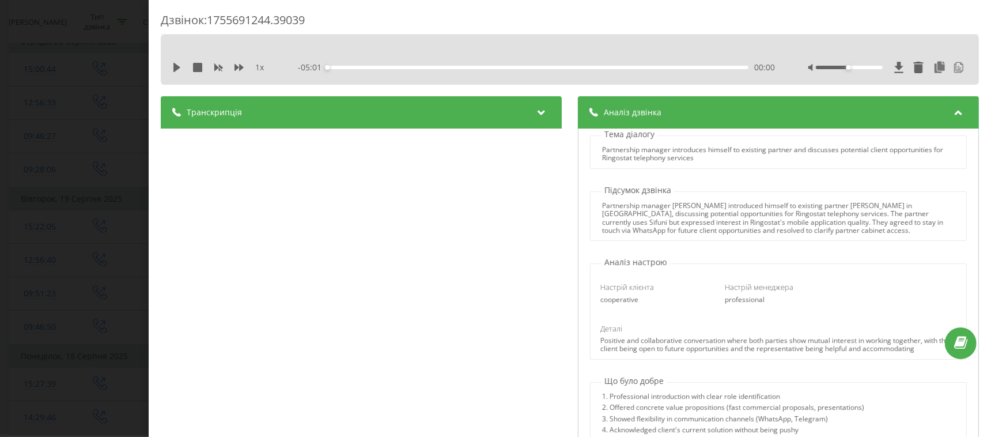
scroll to position [72, 0]
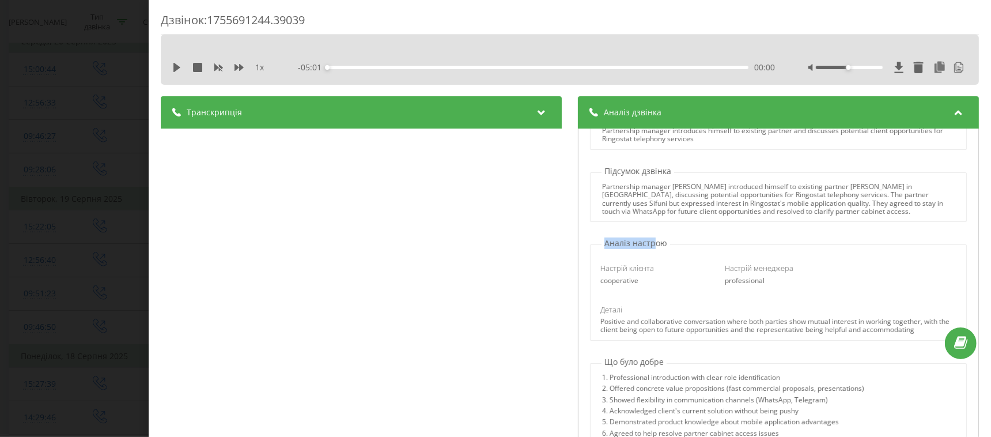
drag, startPoint x: 599, startPoint y: 239, endPoint x: 649, endPoint y: 245, distance: 50.5
click at [649, 245] on p "Аналіз настрою" at bounding box center [636, 243] width 69 height 12
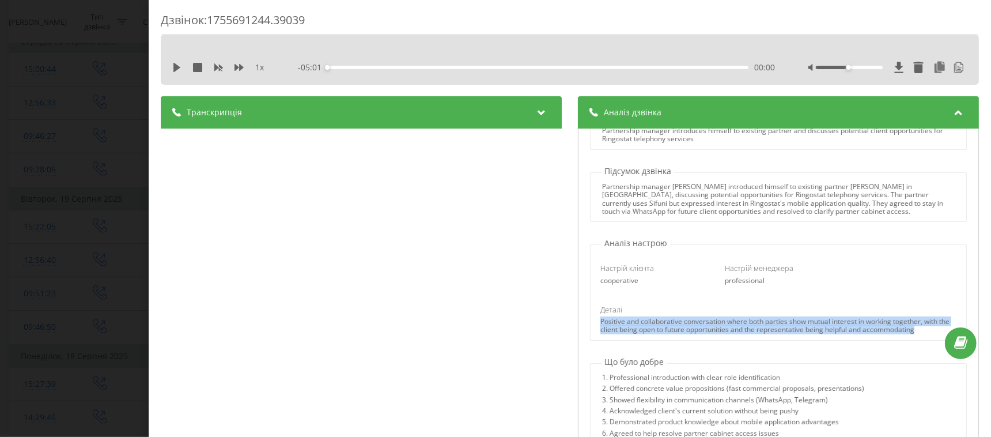
drag, startPoint x: 656, startPoint y: 343, endPoint x: 591, endPoint y: 323, distance: 68.5
click at [591, 323] on div "Настрій клієнта cooperative Настрій менеджера professional Деталі Positive and …" at bounding box center [779, 294] width 376 height 91
click at [583, 301] on div at bounding box center [583, 301] width 0 height 0
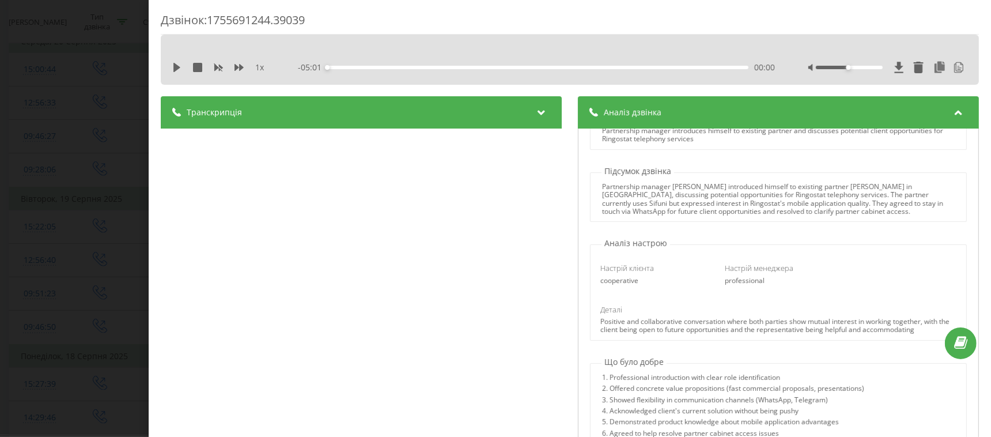
click at [716, 395] on div "2. Offered concrete value propositions (fast commercial proposals, presentation…" at bounding box center [733, 389] width 262 height 11
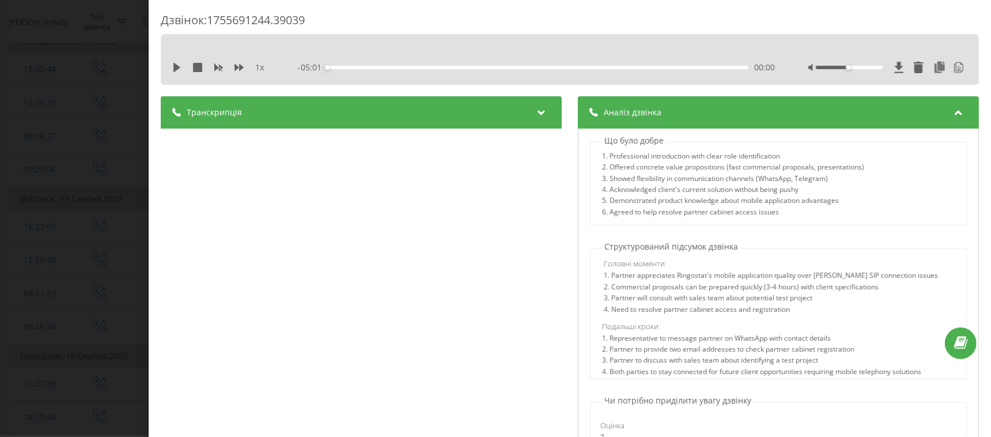
scroll to position [360, 0]
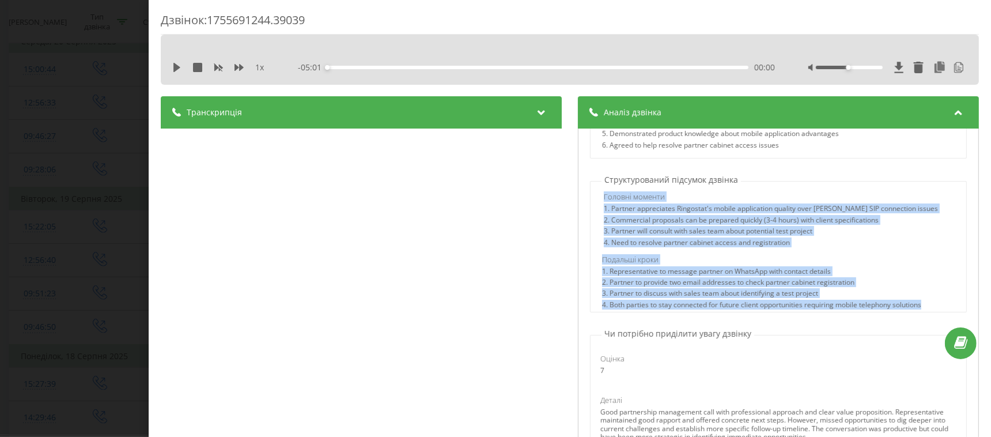
drag, startPoint x: 596, startPoint y: 200, endPoint x: 934, endPoint y: 313, distance: 356.2
click at [934, 312] on div "Головні моменти 1. Partner appreciates Ringostat's mobile application quality o…" at bounding box center [779, 249] width 376 height 126
click at [745, 300] on div "3. Partner to discuss with sales team about identifying a test project" at bounding box center [778, 294] width 353 height 11
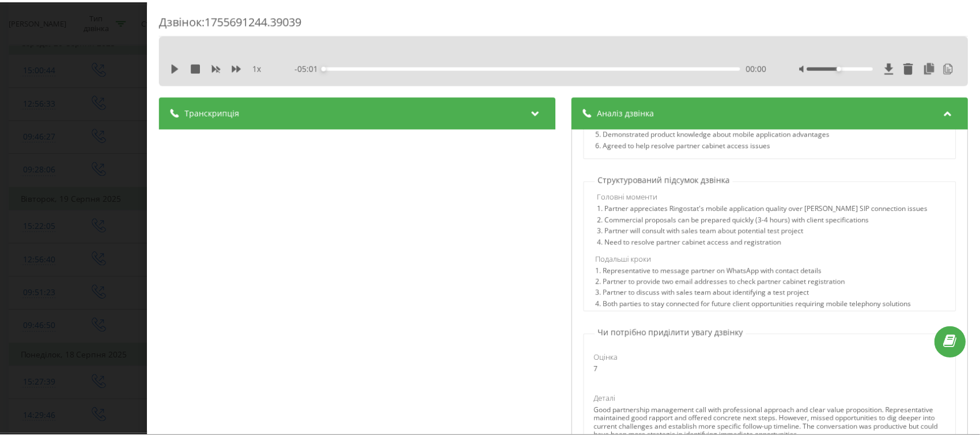
scroll to position [504, 0]
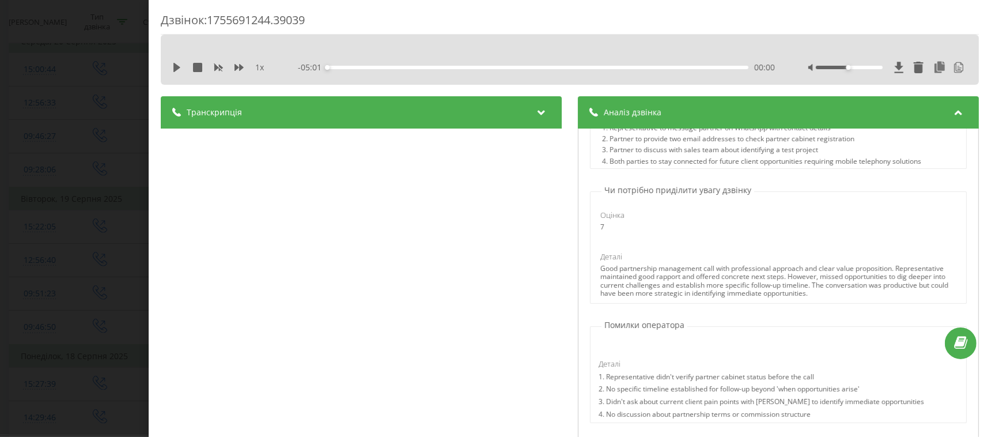
click at [94, 181] on div "Дзвінок : 1755691244.39039 1 x - 05:01 00:00 00:00 Транскрипція 00:02 Алло. 00:…" at bounding box center [495, 218] width 991 height 437
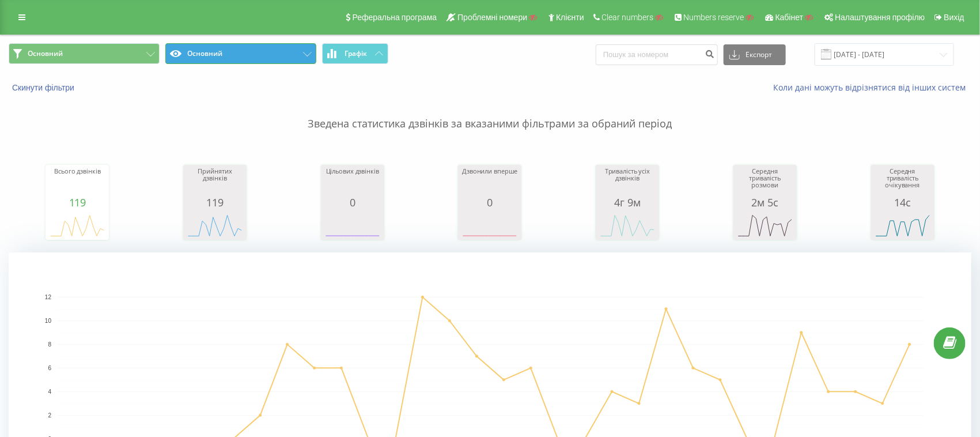
click at [256, 57] on button "Основний" at bounding box center [240, 53] width 151 height 21
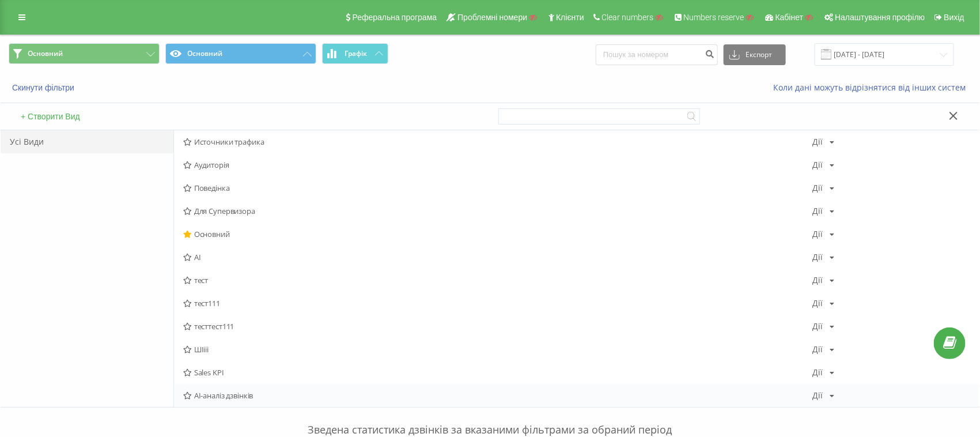
click at [230, 398] on span "AI-аналіз дзвінків" at bounding box center [498, 395] width 630 height 8
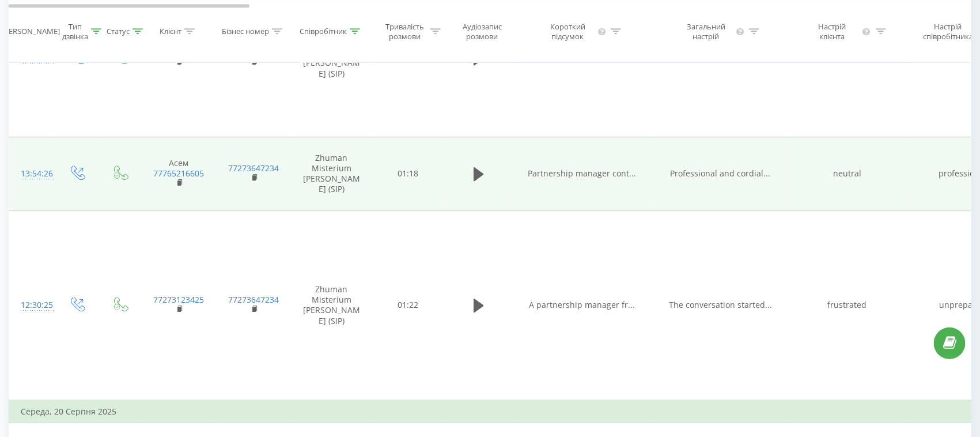
scroll to position [1440, 0]
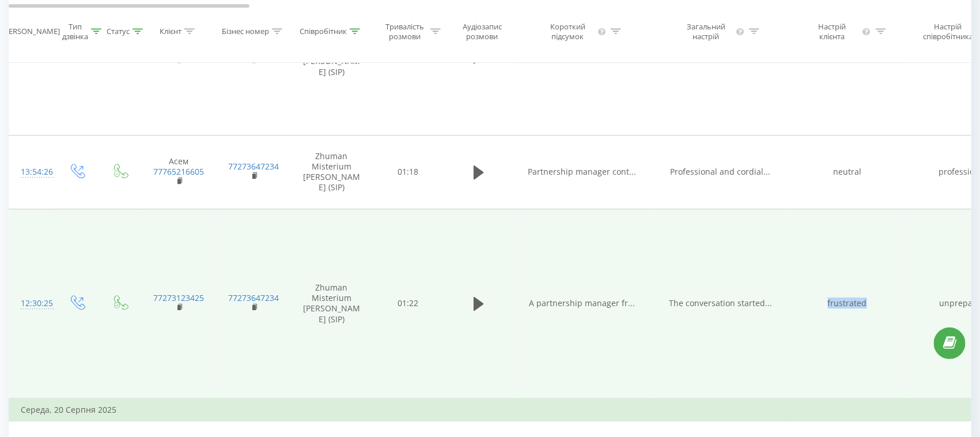
drag, startPoint x: 820, startPoint y: 253, endPoint x: 887, endPoint y: 261, distance: 67.3
click at [887, 261] on td "frustrated" at bounding box center [847, 304] width 115 height 190
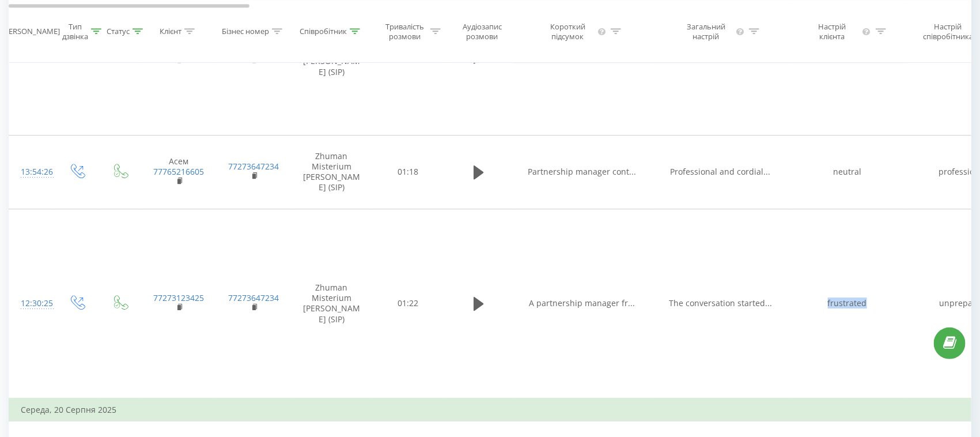
copy td "frustrated"
click at [877, 34] on icon at bounding box center [881, 31] width 10 height 6
click at [835, 134] on input "text" at bounding box center [847, 124] width 101 height 20
paste input "frustrated"
type input "frustrated"
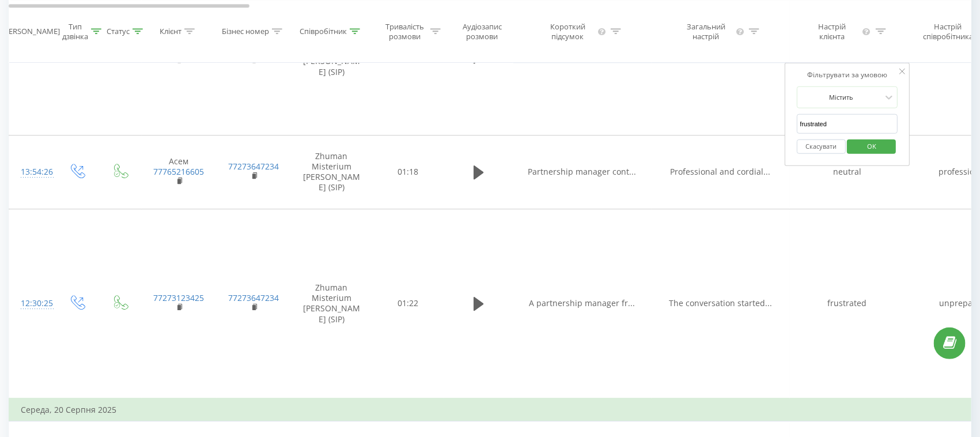
click at [809, 80] on div "Фільтрувати за умовою" at bounding box center [847, 75] width 101 height 12
click at [861, 155] on span "OK" at bounding box center [872, 146] width 32 height 18
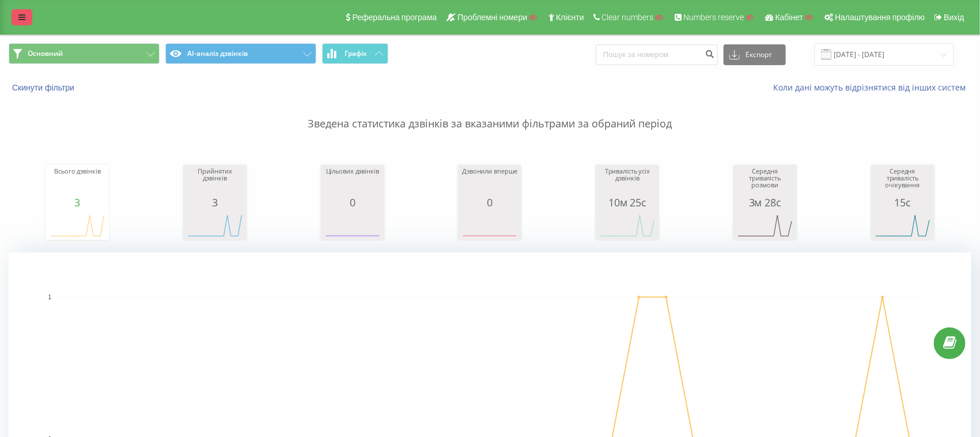
click at [21, 20] on icon at bounding box center [21, 17] width 7 height 8
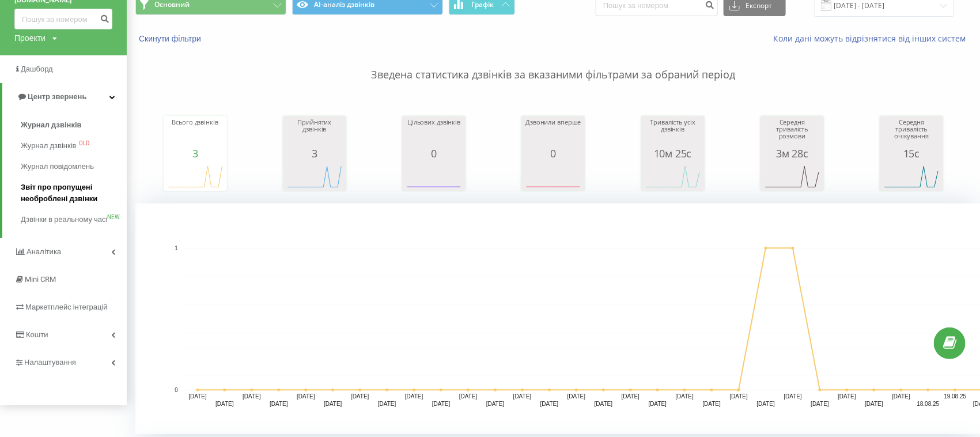
scroll to position [72, 0]
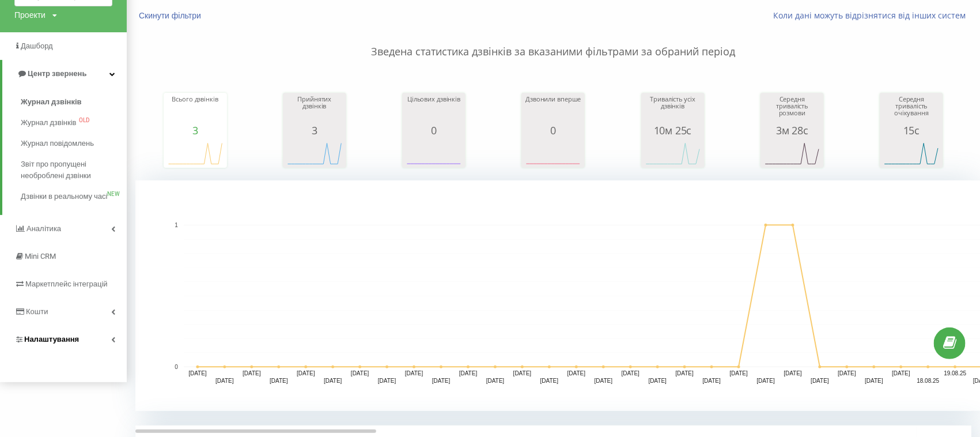
click at [49, 343] on span "Налаштування" at bounding box center [51, 339] width 55 height 9
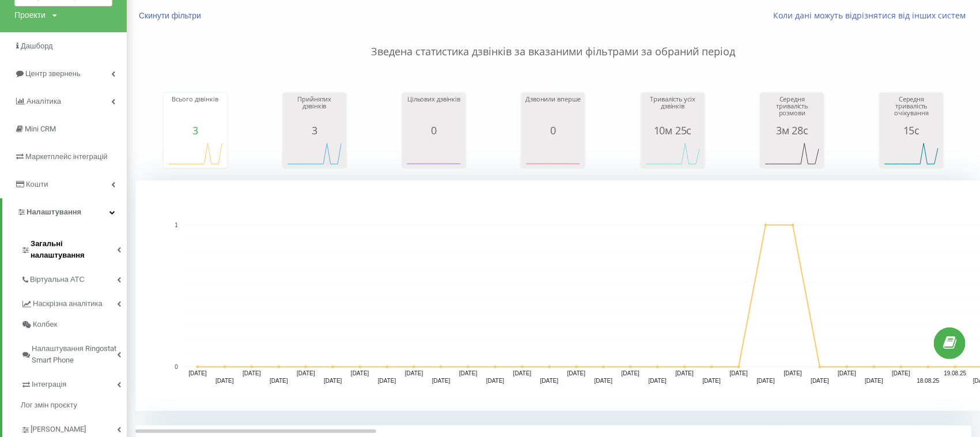
click at [57, 242] on span "Загальні налаштування" at bounding box center [74, 249] width 86 height 23
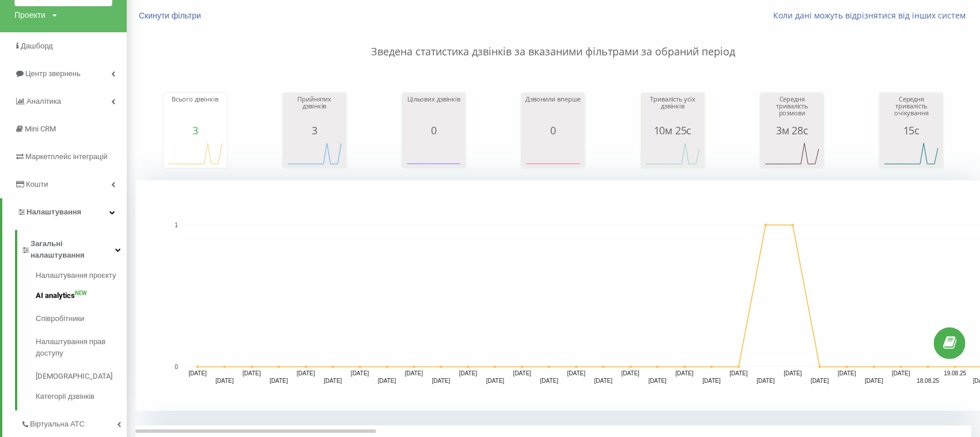
click at [64, 290] on span "AI analytics" at bounding box center [55, 296] width 39 height 12
